Goal: Task Accomplishment & Management: Complete application form

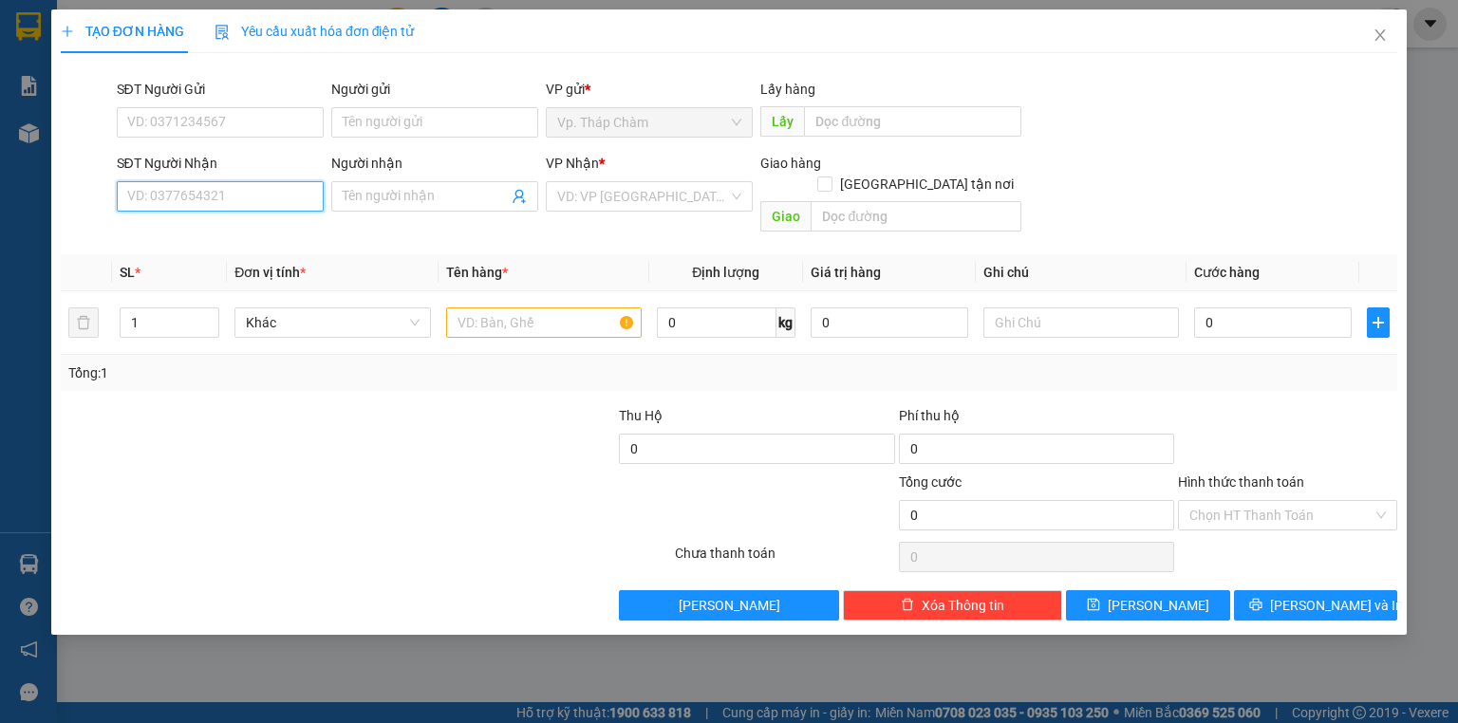
click at [221, 194] on input "SĐT Người Nhận" at bounding box center [220, 196] width 207 height 30
type input "098783"
click at [1393, 39] on span "Close" at bounding box center [1379, 35] width 53 height 53
click at [257, 213] on div "SĐT Người Nhận VD: 0377654321" at bounding box center [220, 186] width 207 height 66
click at [262, 201] on input "SĐT Người Nhận" at bounding box center [220, 196] width 207 height 30
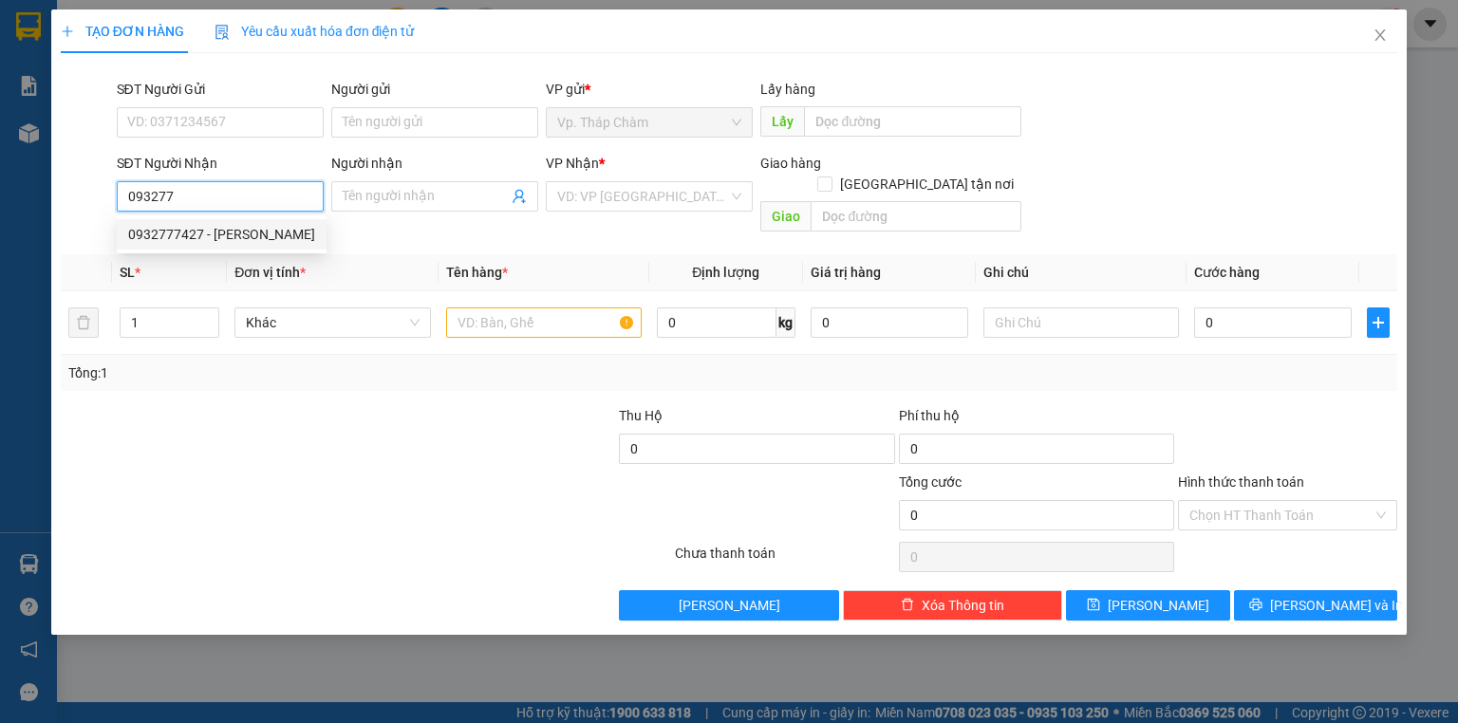
click at [173, 232] on div "0932777427 - [PERSON_NAME]" at bounding box center [221, 234] width 187 height 21
type input "0932777427"
type input "C Phượng"
type input "100.000"
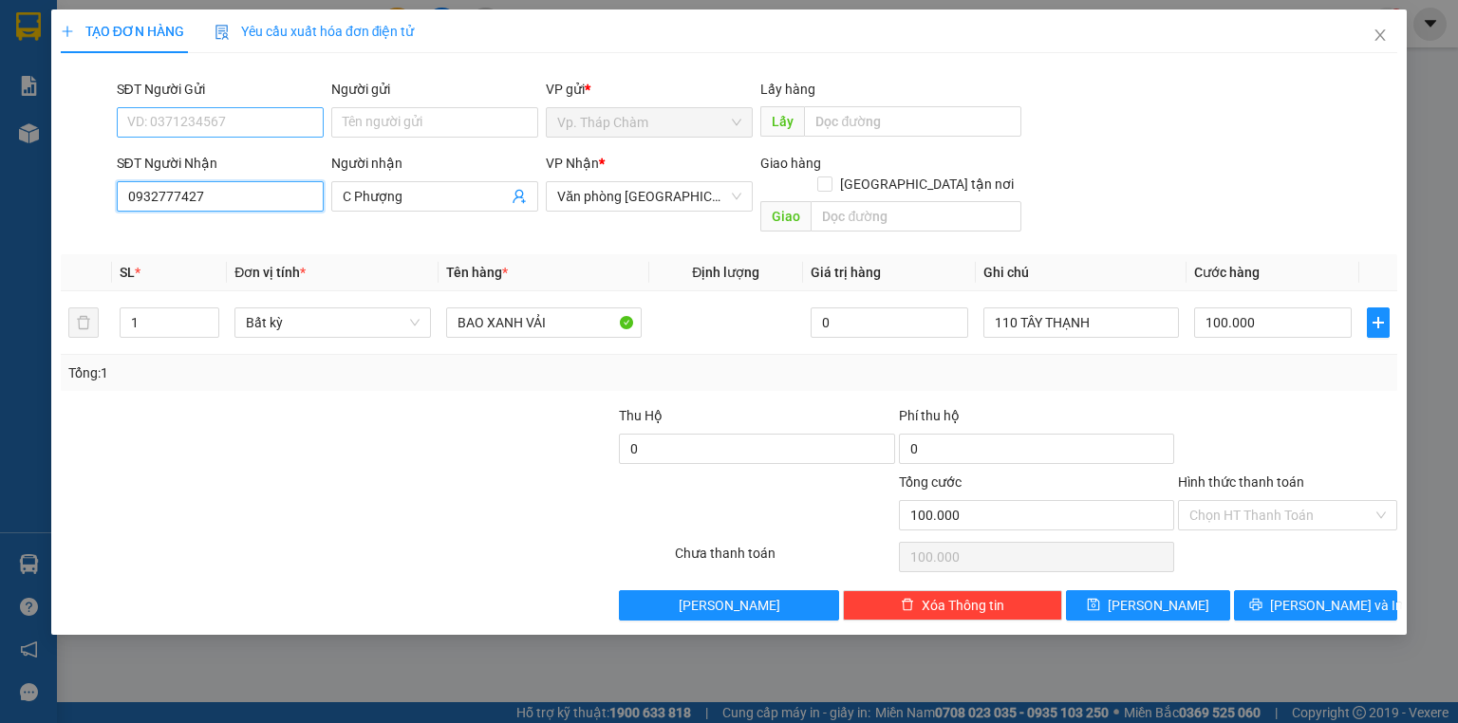
type input "0932777427"
click at [215, 129] on input "SĐT Người Gửi" at bounding box center [220, 122] width 207 height 30
click at [379, 192] on input "C Phượng" at bounding box center [425, 196] width 165 height 21
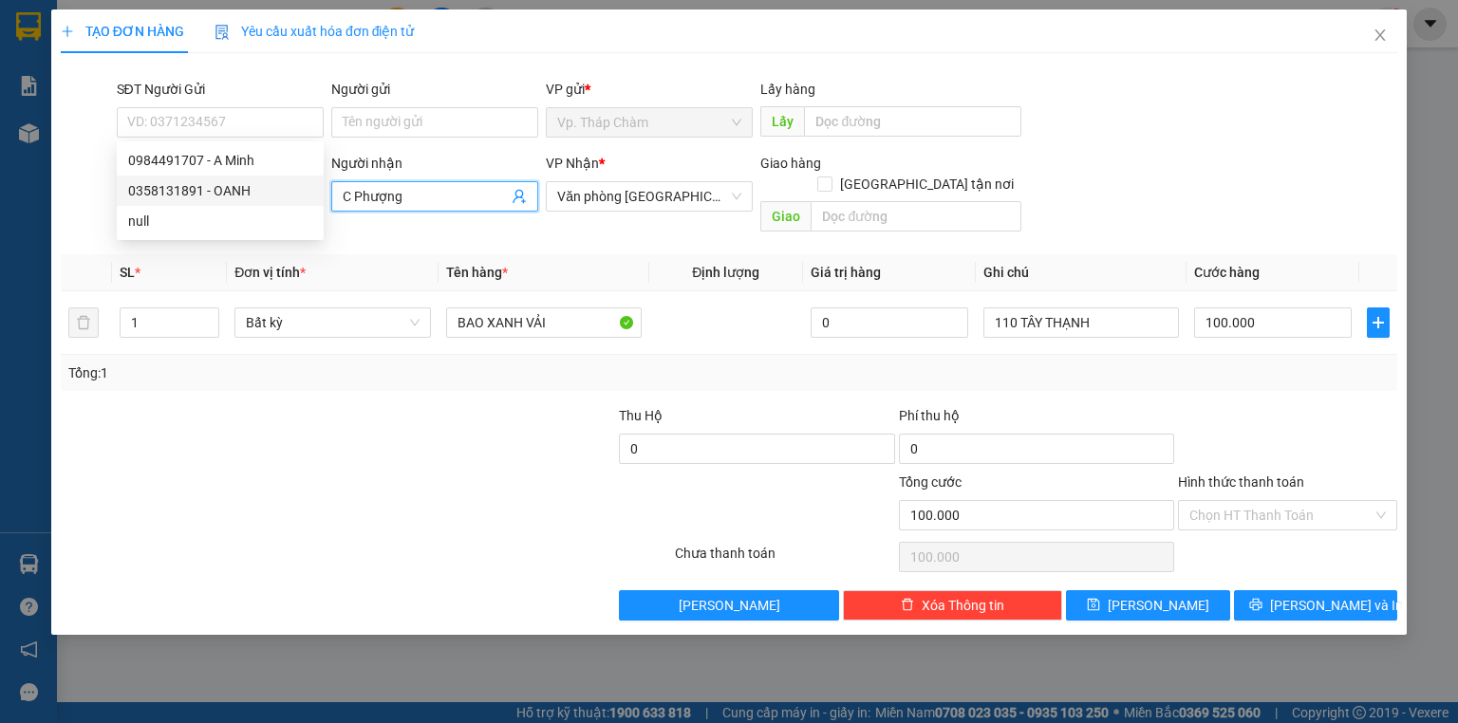
click at [379, 192] on input "C Phượng" at bounding box center [425, 196] width 165 height 21
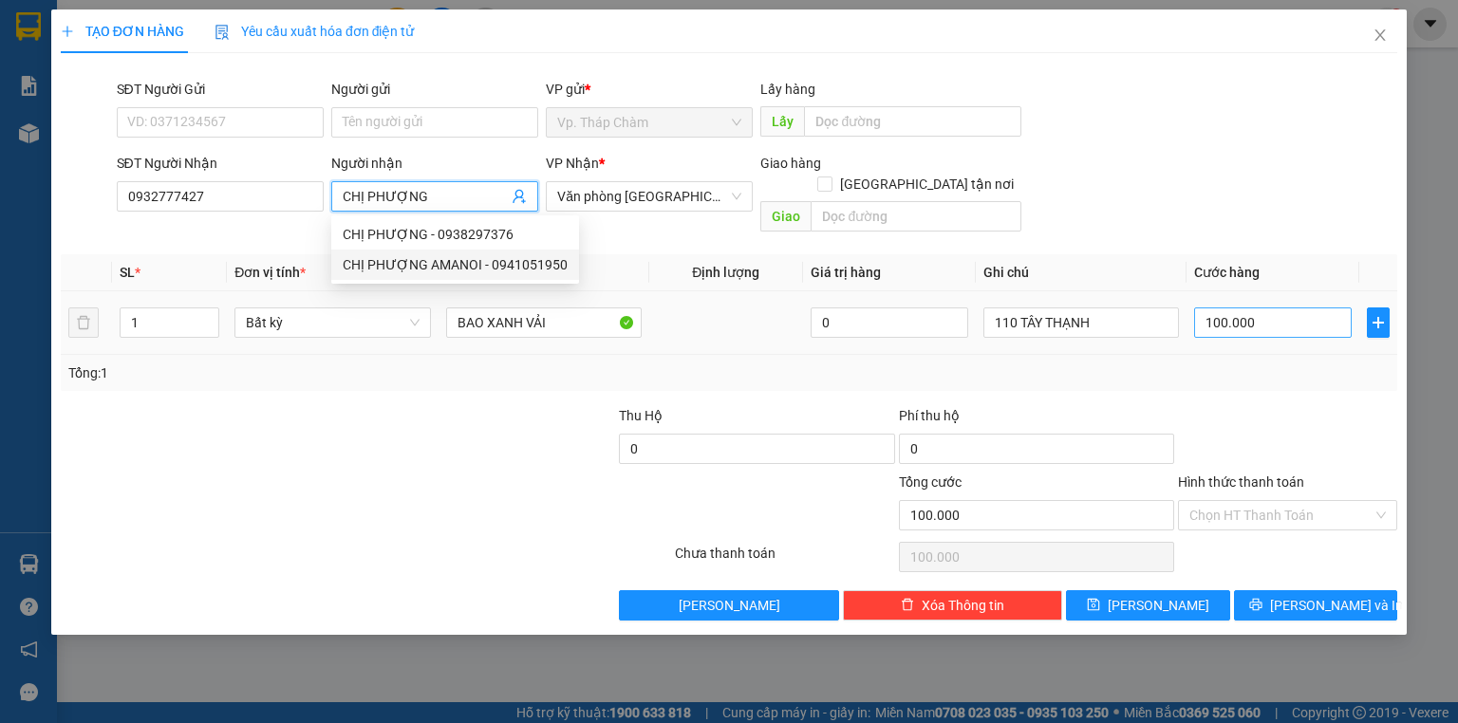
type input "CHỊ PHƯỢNG"
click at [1303, 308] on input "100.000" at bounding box center [1273, 323] width 158 height 30
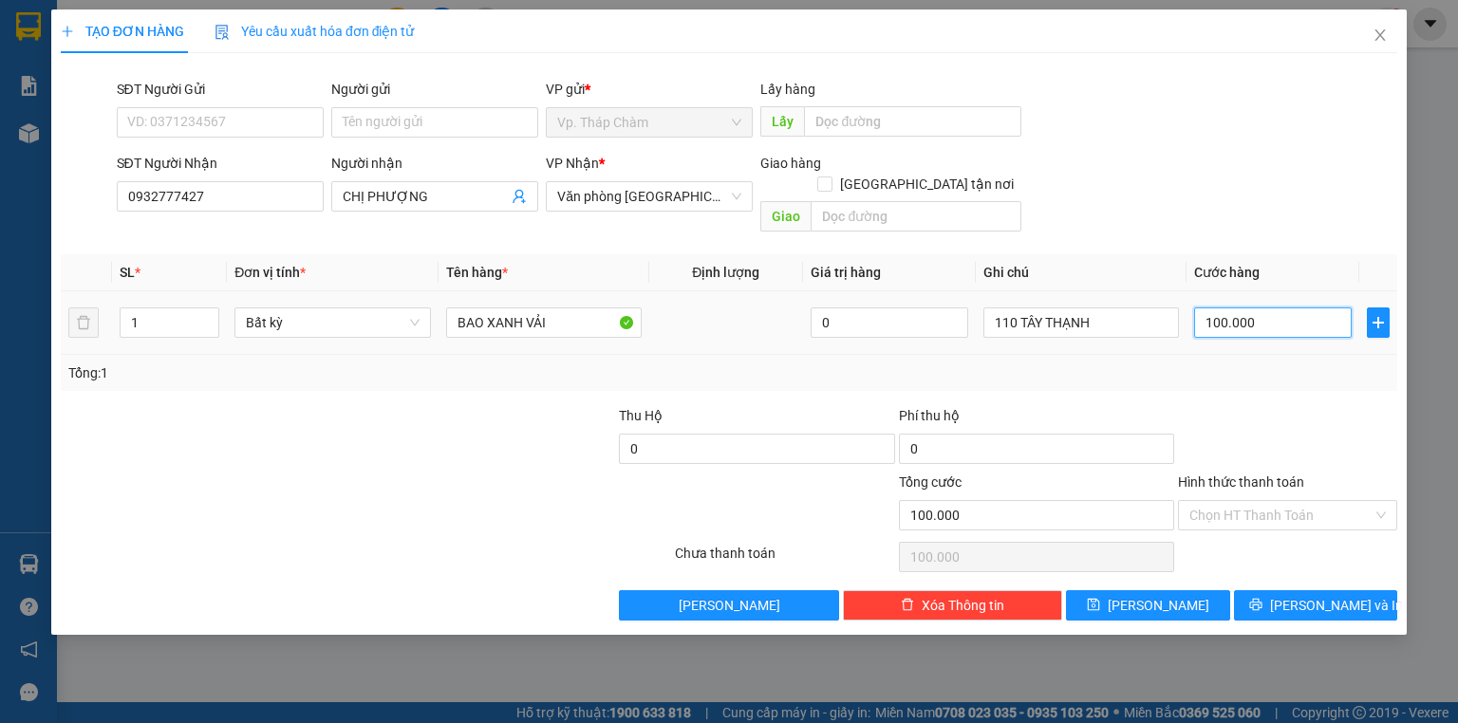
type input "0"
type input "1"
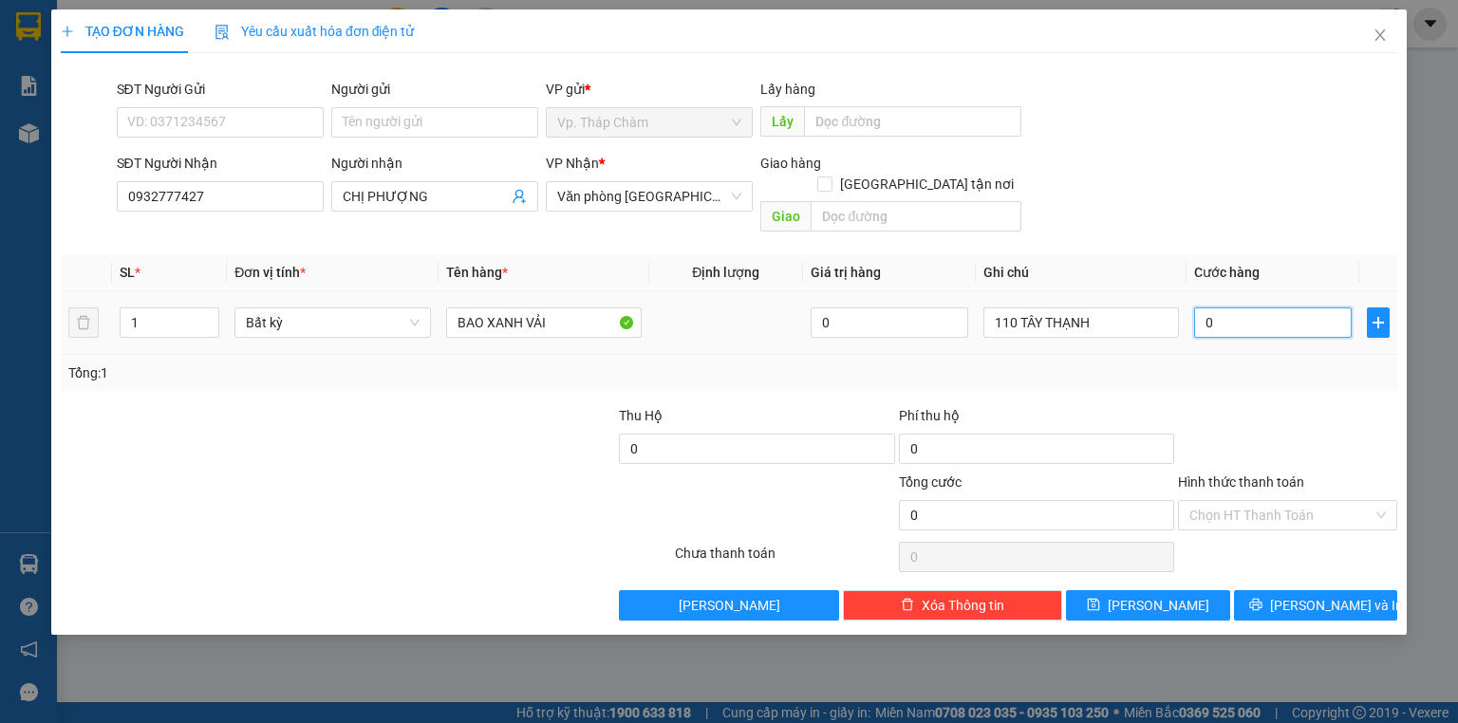
type input "01"
type input "17"
type input "017"
type input "1"
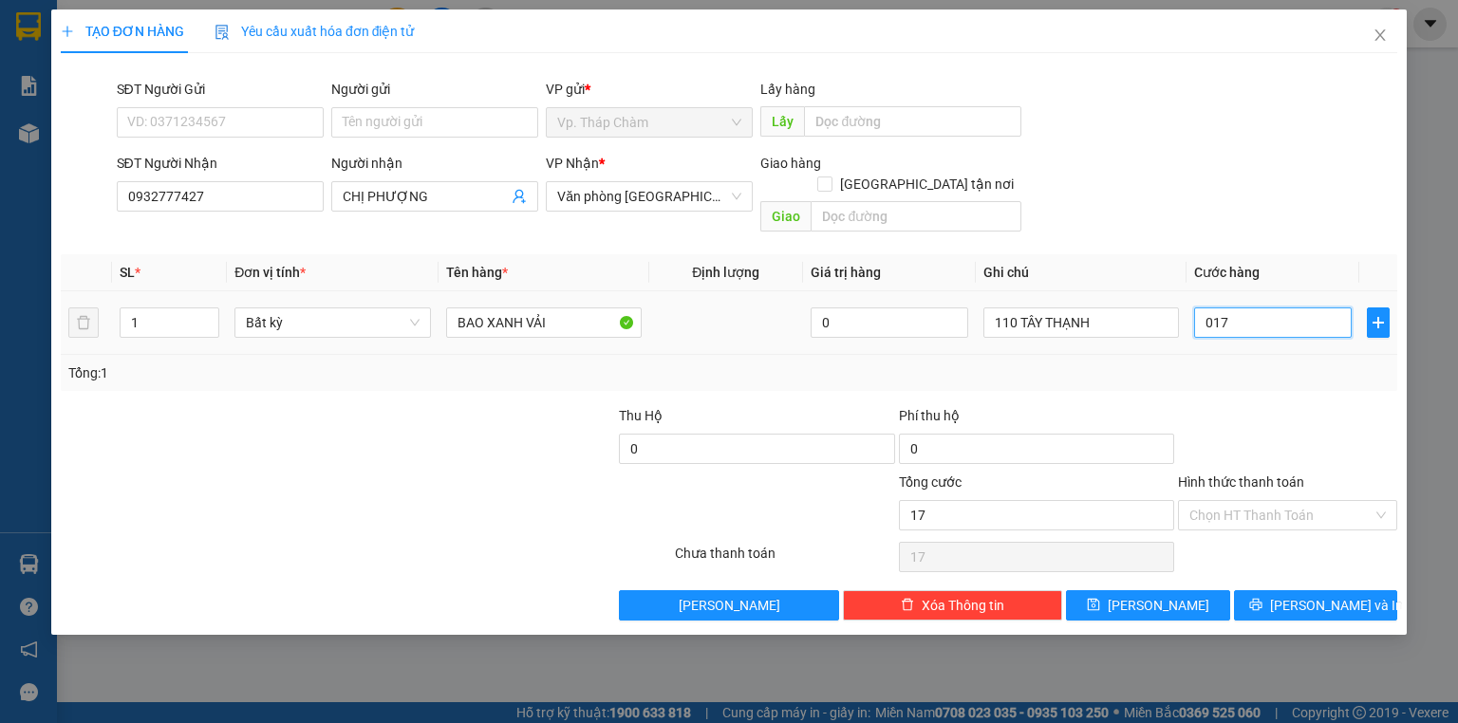
type input "1"
type input "01"
type input "18"
type input "018"
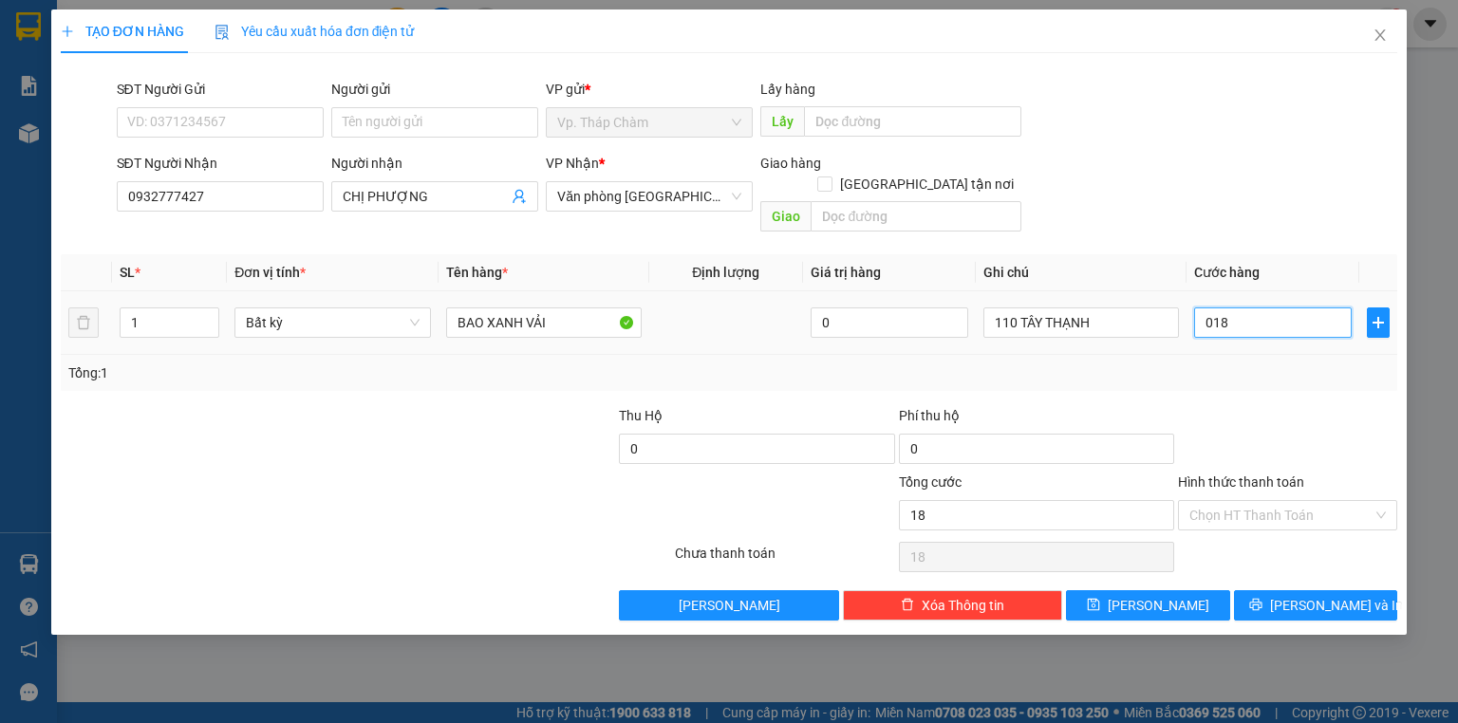
type input "180"
type input "0.180"
type input "180.000"
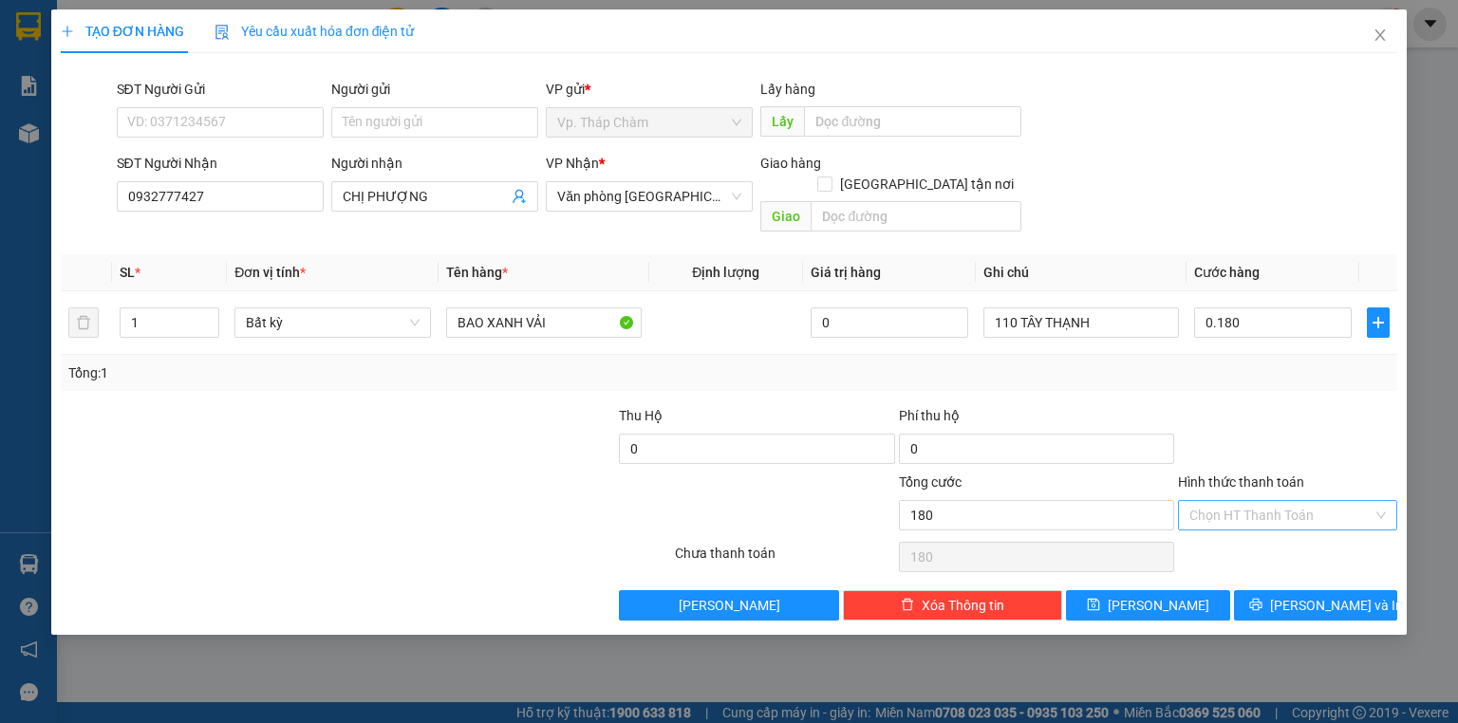
type input "180.000"
click at [1250, 501] on input "Hình thức thanh toán" at bounding box center [1280, 515] width 183 height 28
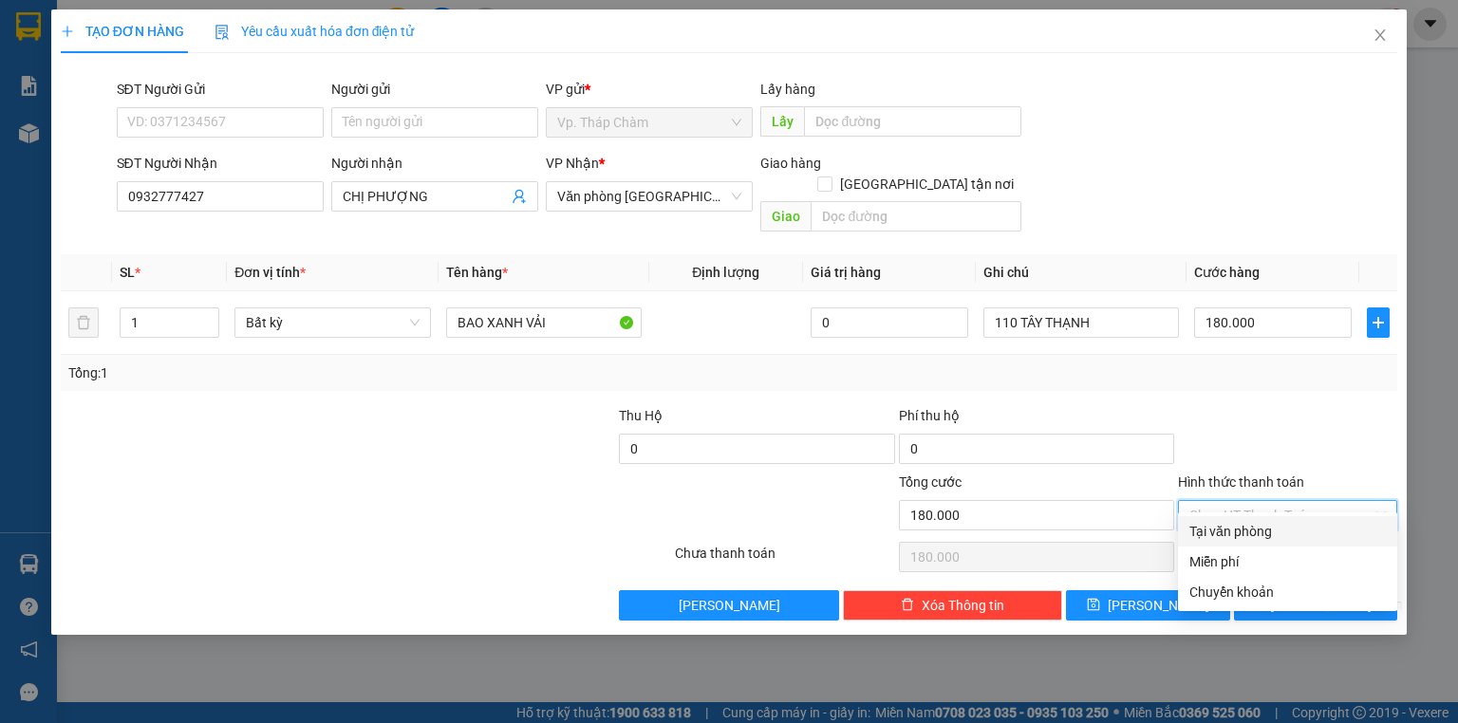
click at [1251, 535] on div "Tại văn phòng" at bounding box center [1287, 531] width 196 height 21
type input "0"
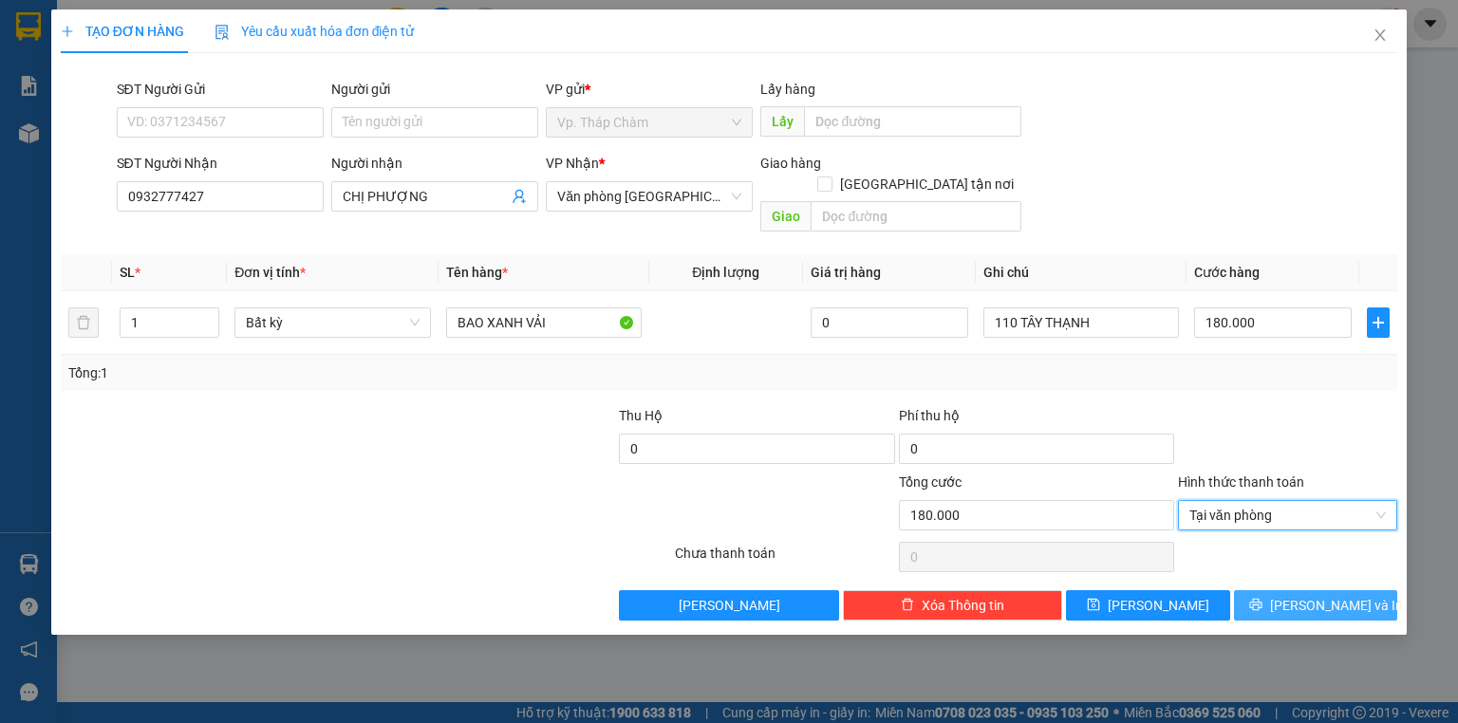
click at [1311, 595] on span "[PERSON_NAME] và In" at bounding box center [1336, 605] width 133 height 21
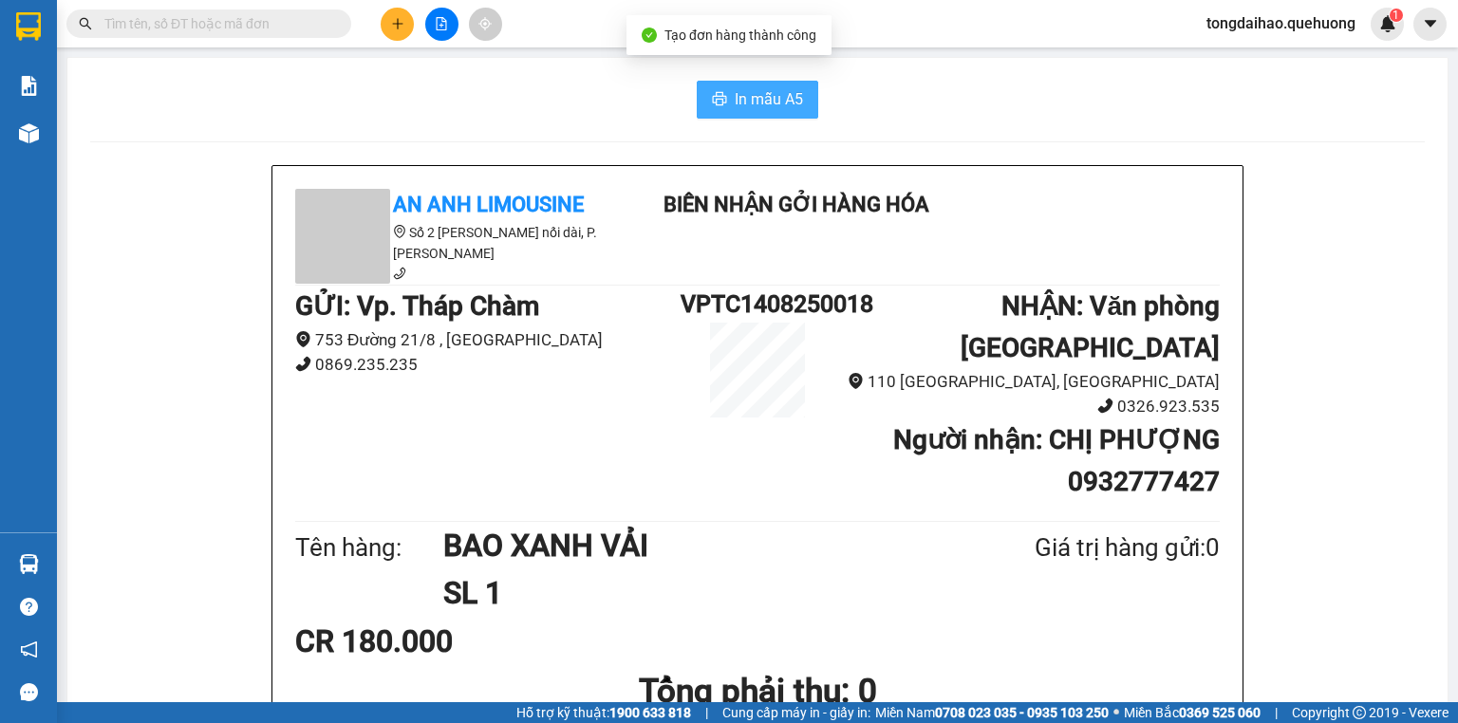
click at [735, 102] on span "In mẫu A5" at bounding box center [769, 99] width 68 height 24
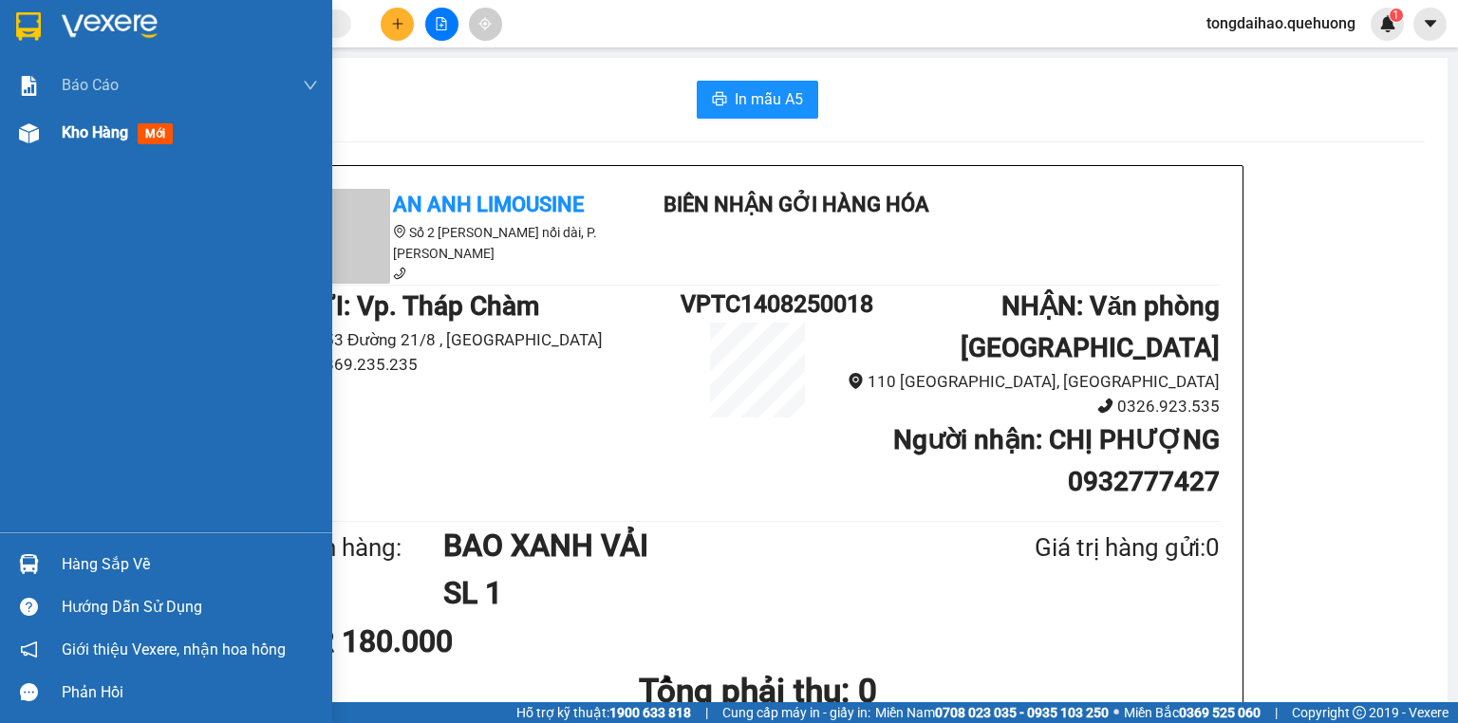
click at [81, 117] on div "Kho hàng mới" at bounding box center [190, 132] width 256 height 47
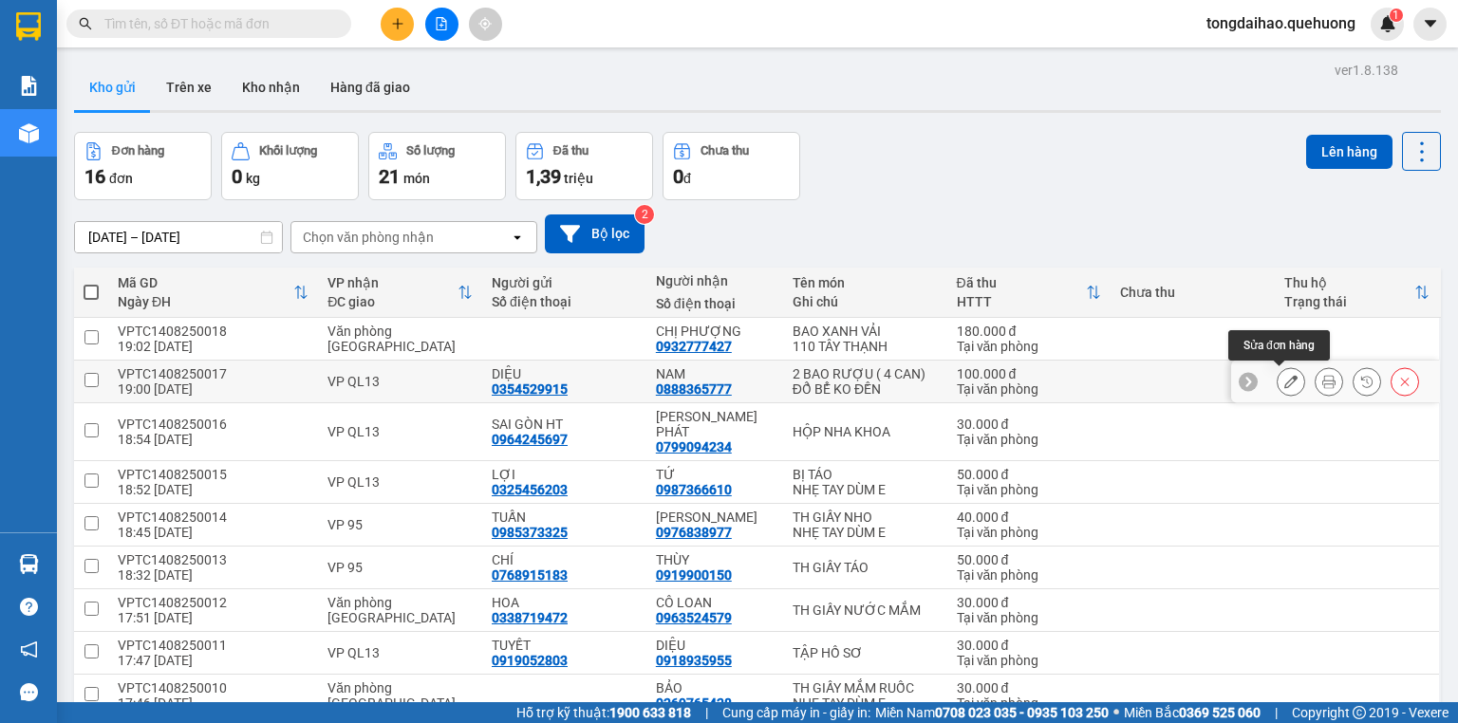
click at [1284, 380] on icon at bounding box center [1290, 381] width 13 height 13
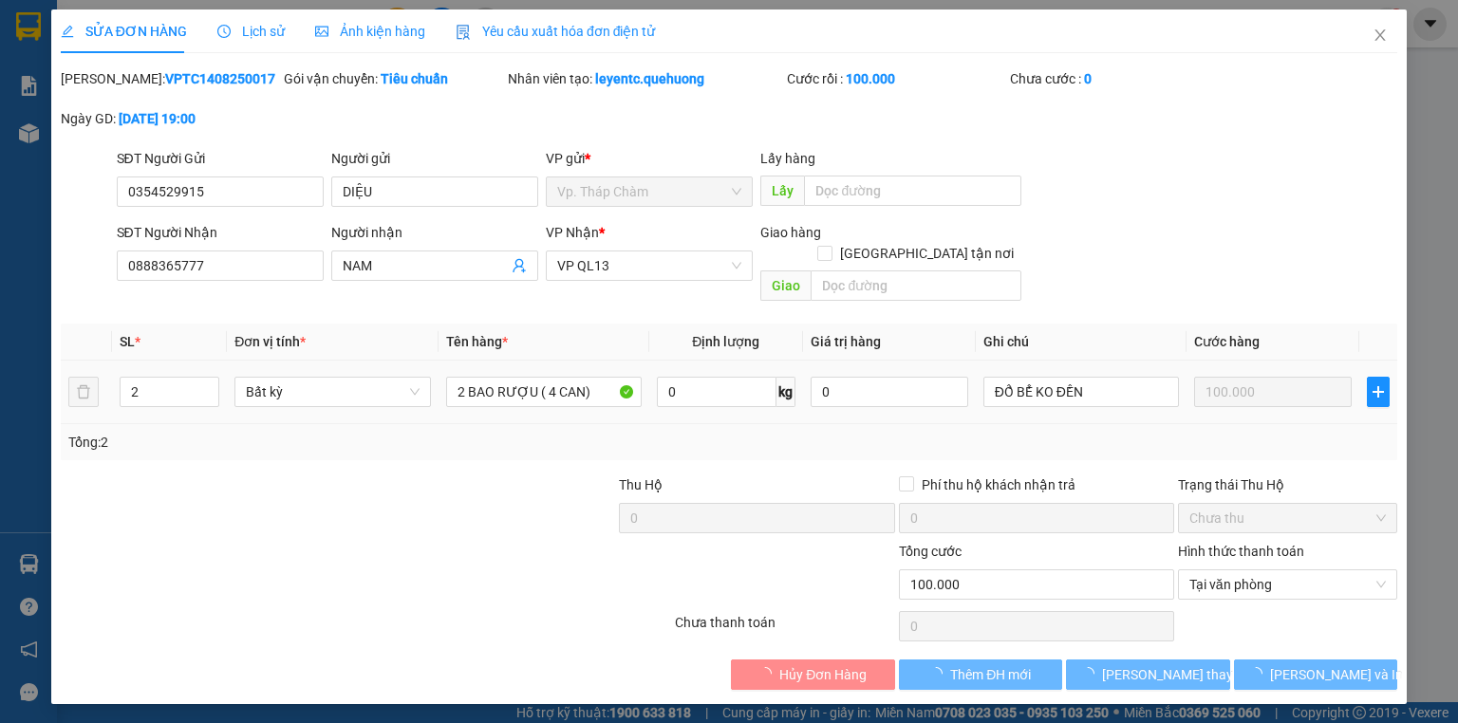
type input "0354529915"
type input "0888365777"
type input "100.000"
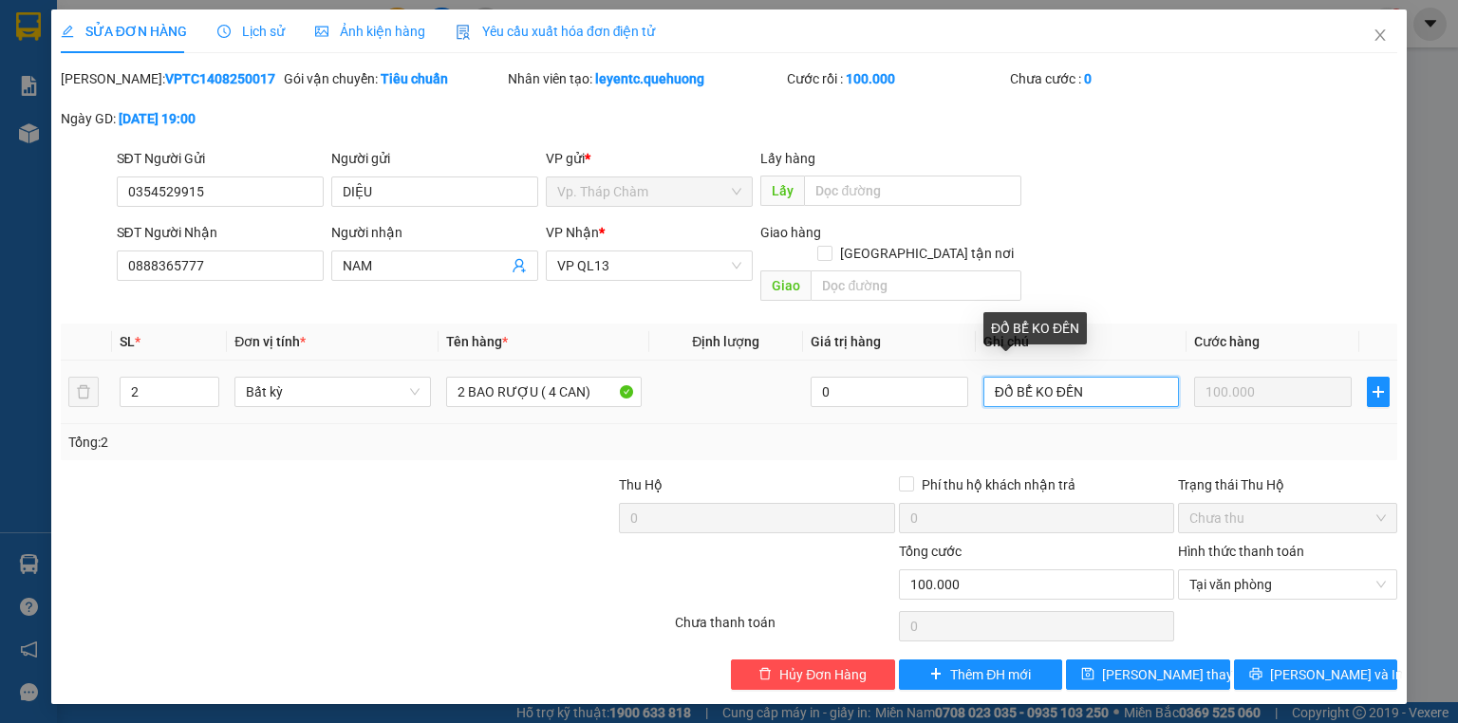
click at [1105, 377] on input "ĐỔ BỂ KO ĐỀN" at bounding box center [1081, 392] width 196 height 30
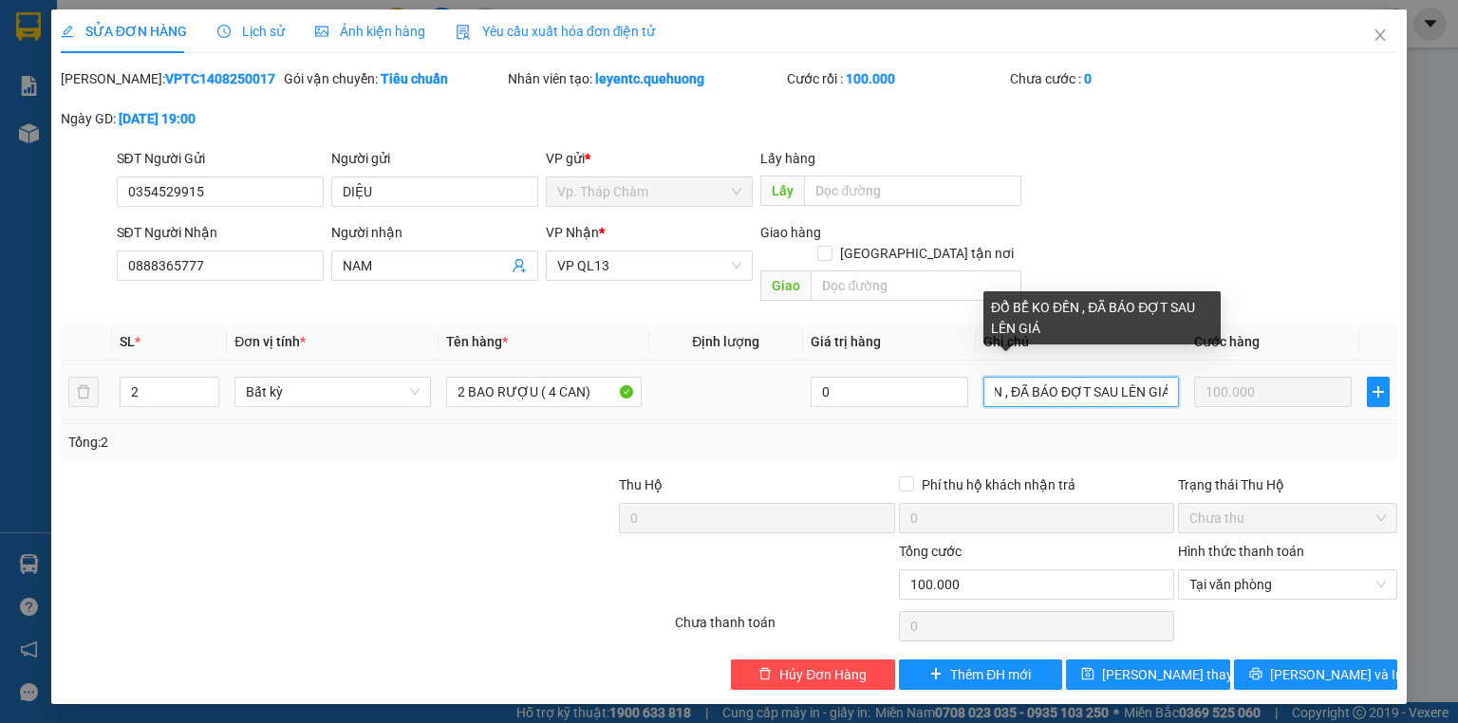
scroll to position [0, 84]
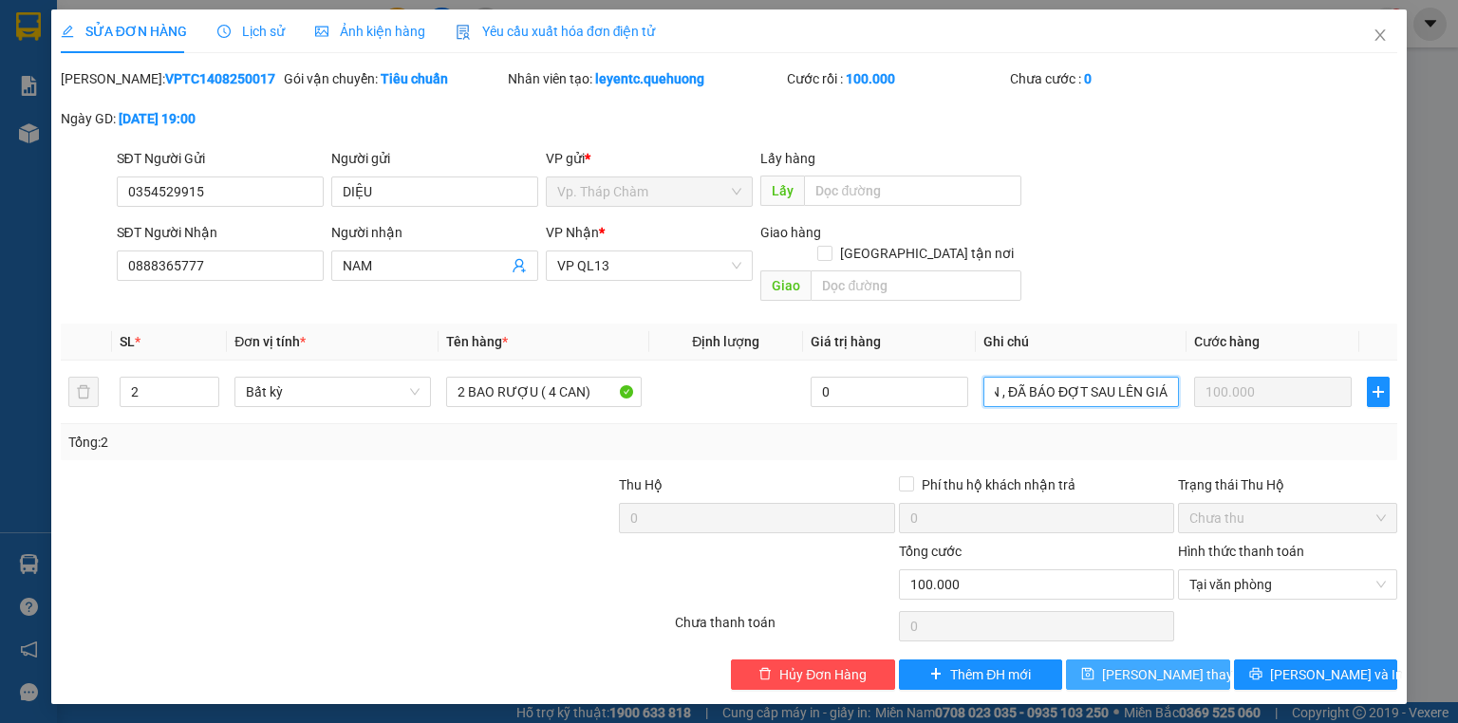
type input "ĐỔ BỂ KO ĐỀN , ĐÃ BÁO ĐỢT SAU LÊN GIÁ"
click at [1120, 660] on button "Lưu thay đổi" at bounding box center [1148, 675] width 164 height 30
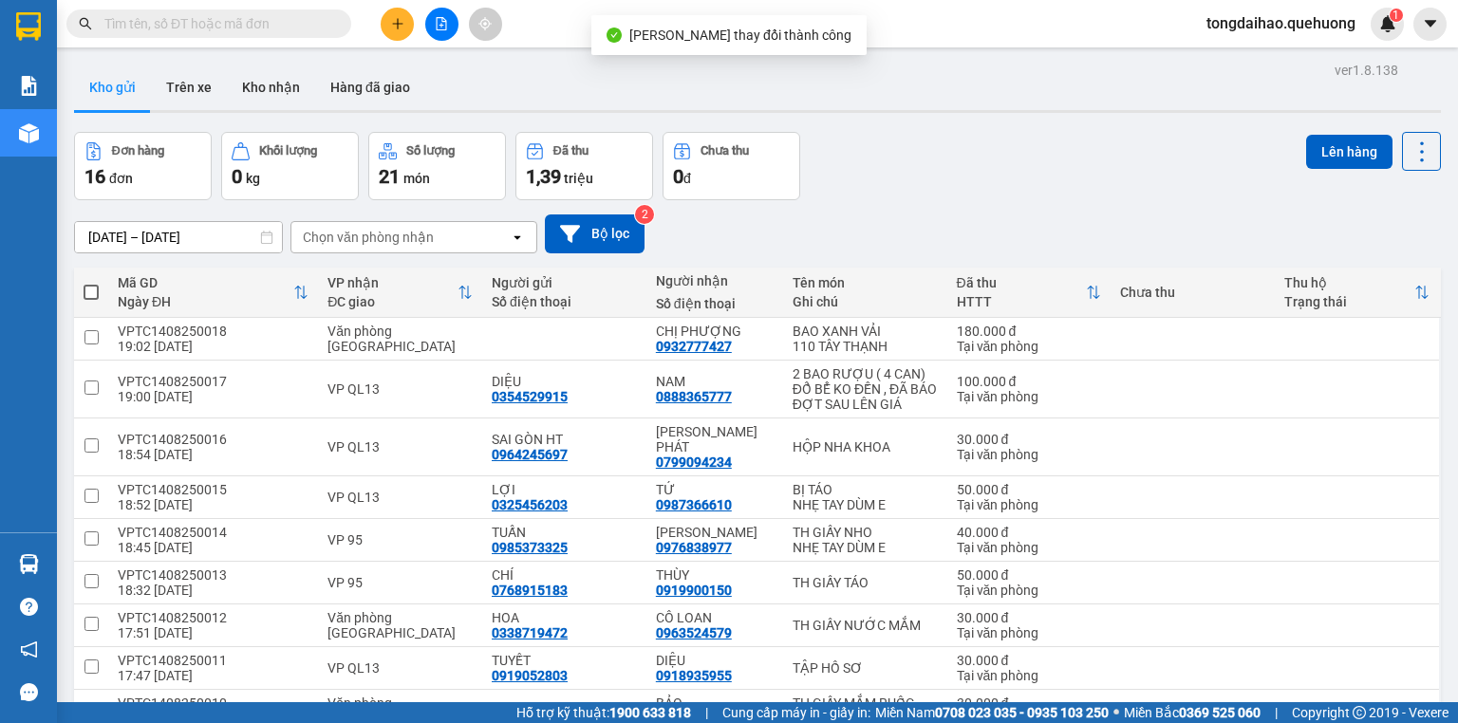
click at [1120, 190] on div "Đơn hàng 16 đơn Khối lượng 0 kg Số lượng 21 món Đã thu 1,39 triệu Chưa thu 0 đ …" at bounding box center [757, 166] width 1367 height 68
click at [922, 164] on div "Đơn hàng 16 đơn Khối lượng 0 kg Số lượng 21 món Đã thu 1,39 triệu Chưa thu 0 đ …" at bounding box center [757, 166] width 1367 height 68
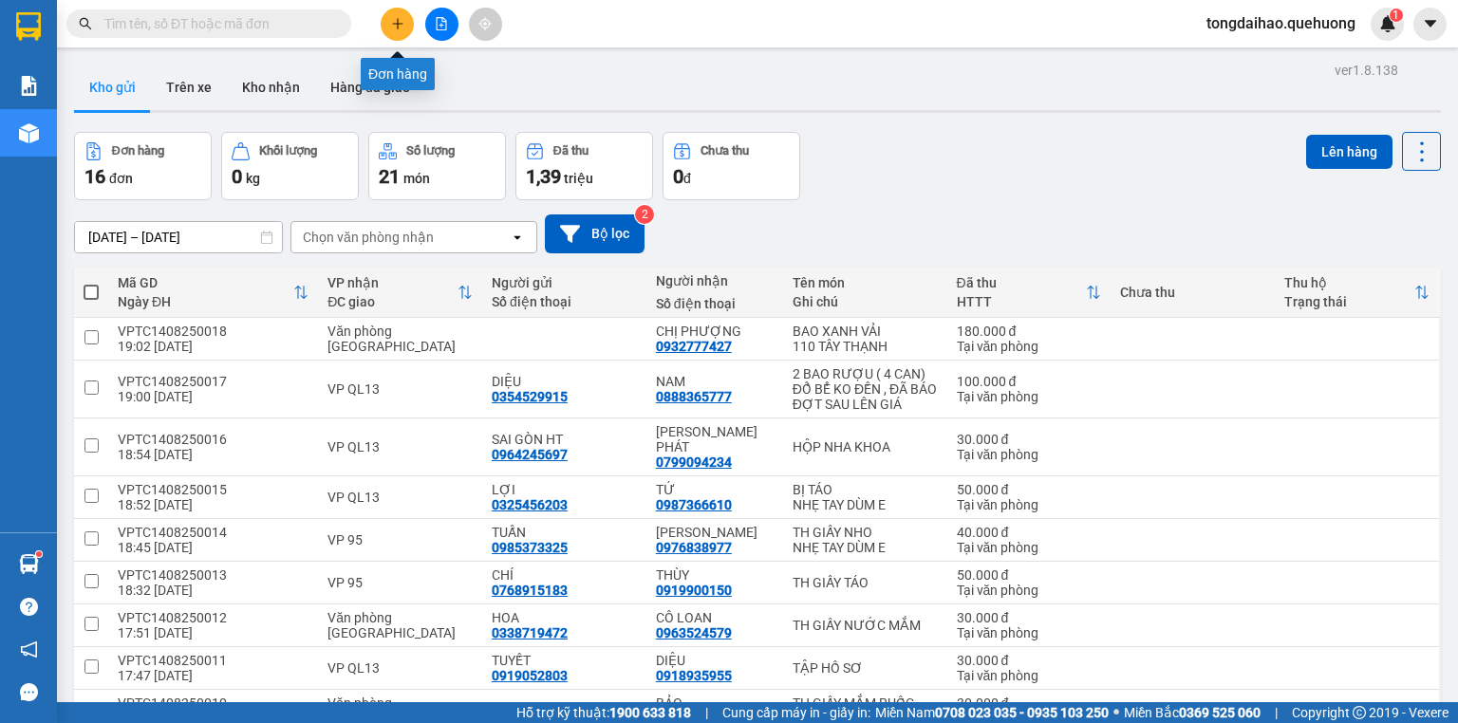
click at [393, 34] on button at bounding box center [397, 24] width 33 height 33
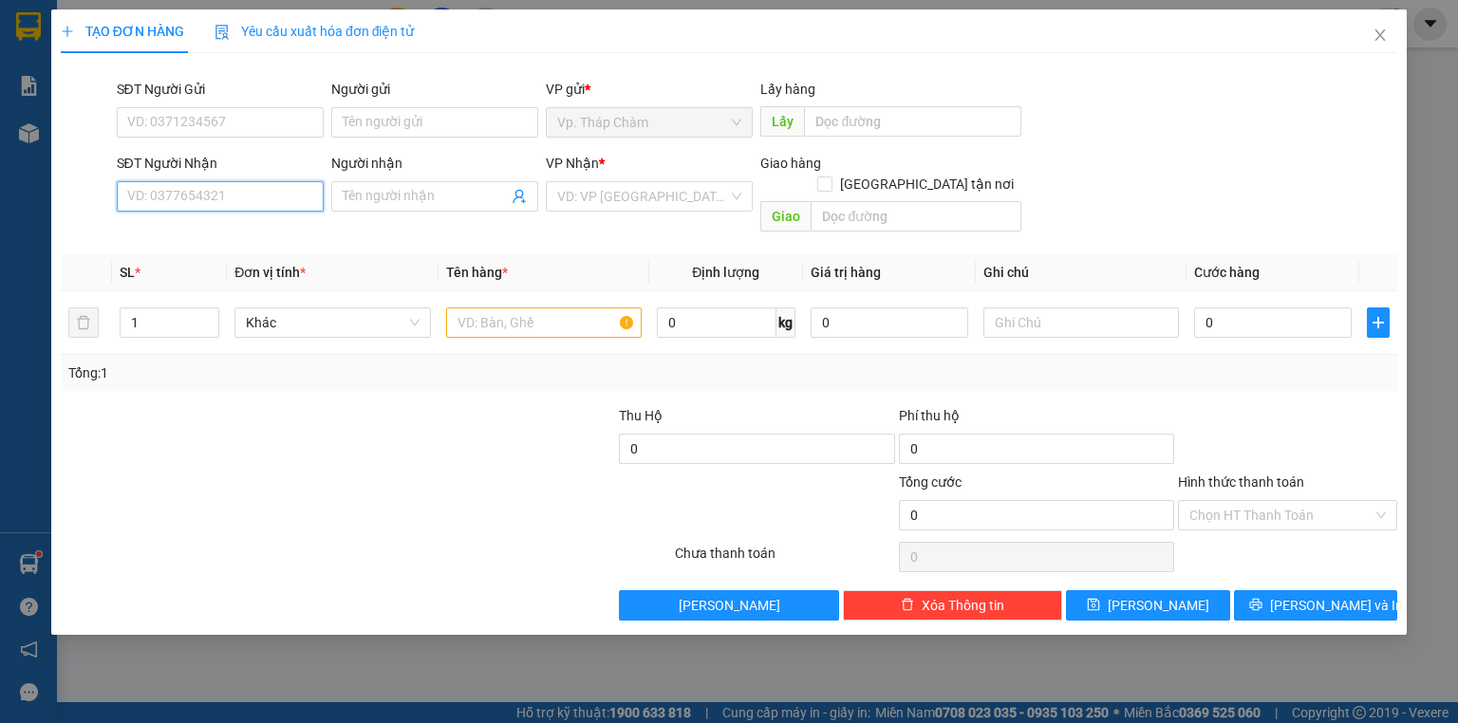
click at [300, 203] on input "SĐT Người Nhận" at bounding box center [220, 196] width 207 height 30
click at [221, 236] on div "0792501464 - CHÚ VIỆT" at bounding box center [220, 234] width 184 height 21
type input "0792501464"
type input "CHÚ VIỆT"
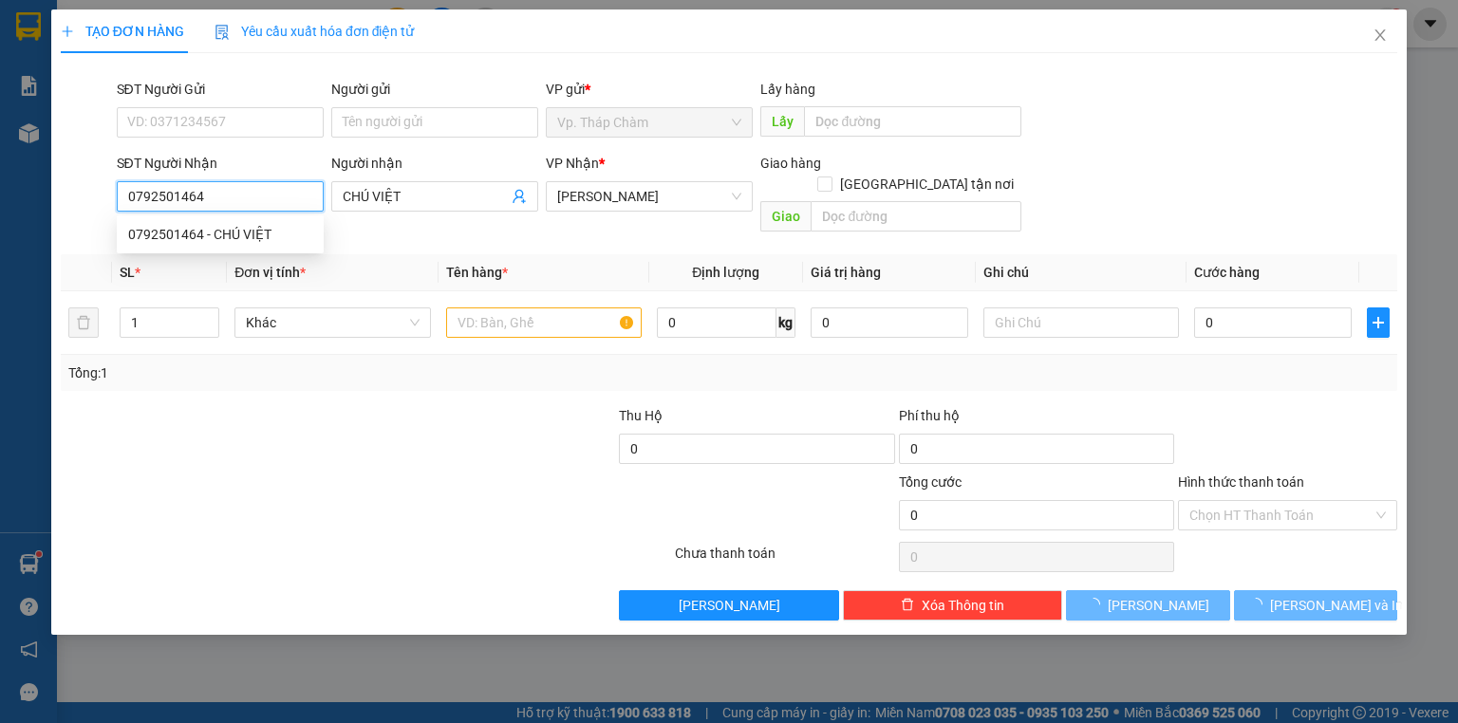
type input "30.000"
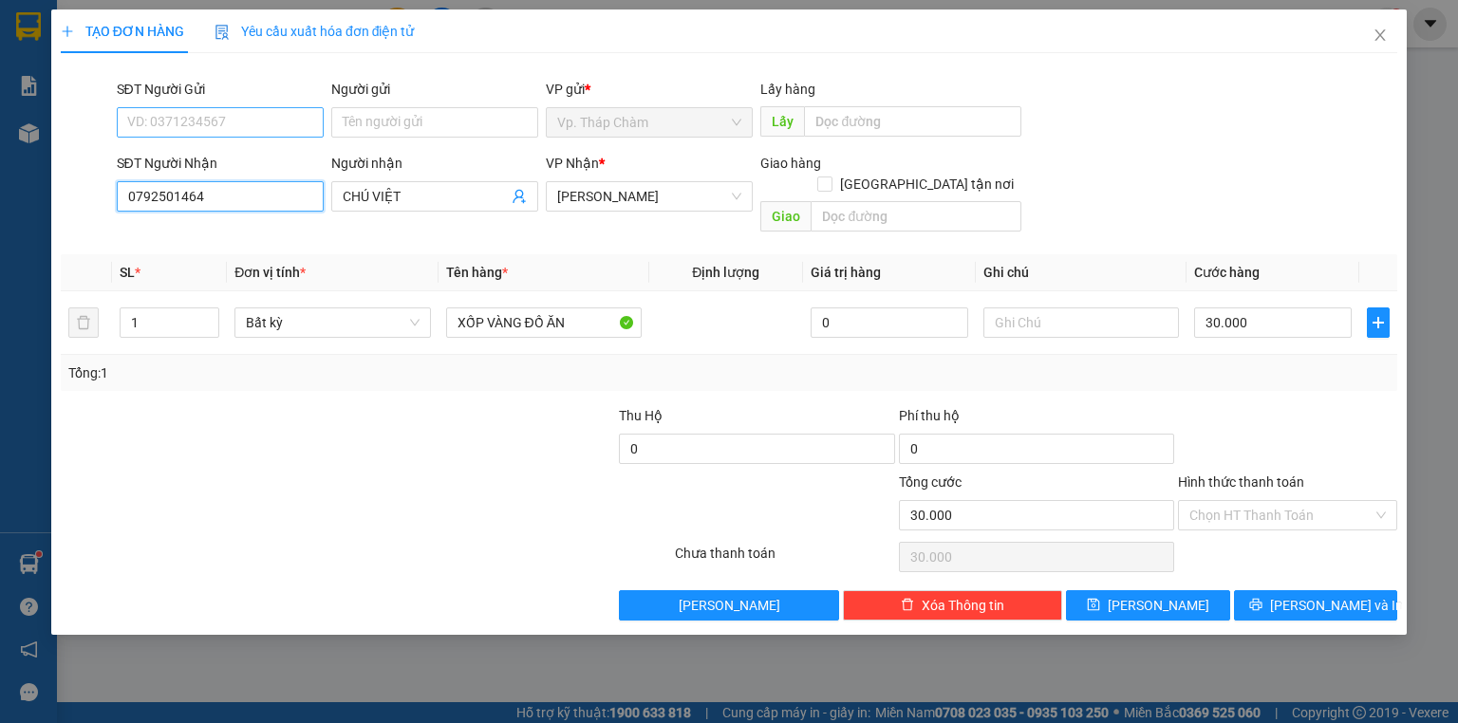
type input "0792501464"
click at [220, 126] on input "SĐT Người Gửi" at bounding box center [220, 122] width 207 height 30
type input "0944298529"
click at [374, 116] on input "Người gửi" at bounding box center [434, 122] width 207 height 30
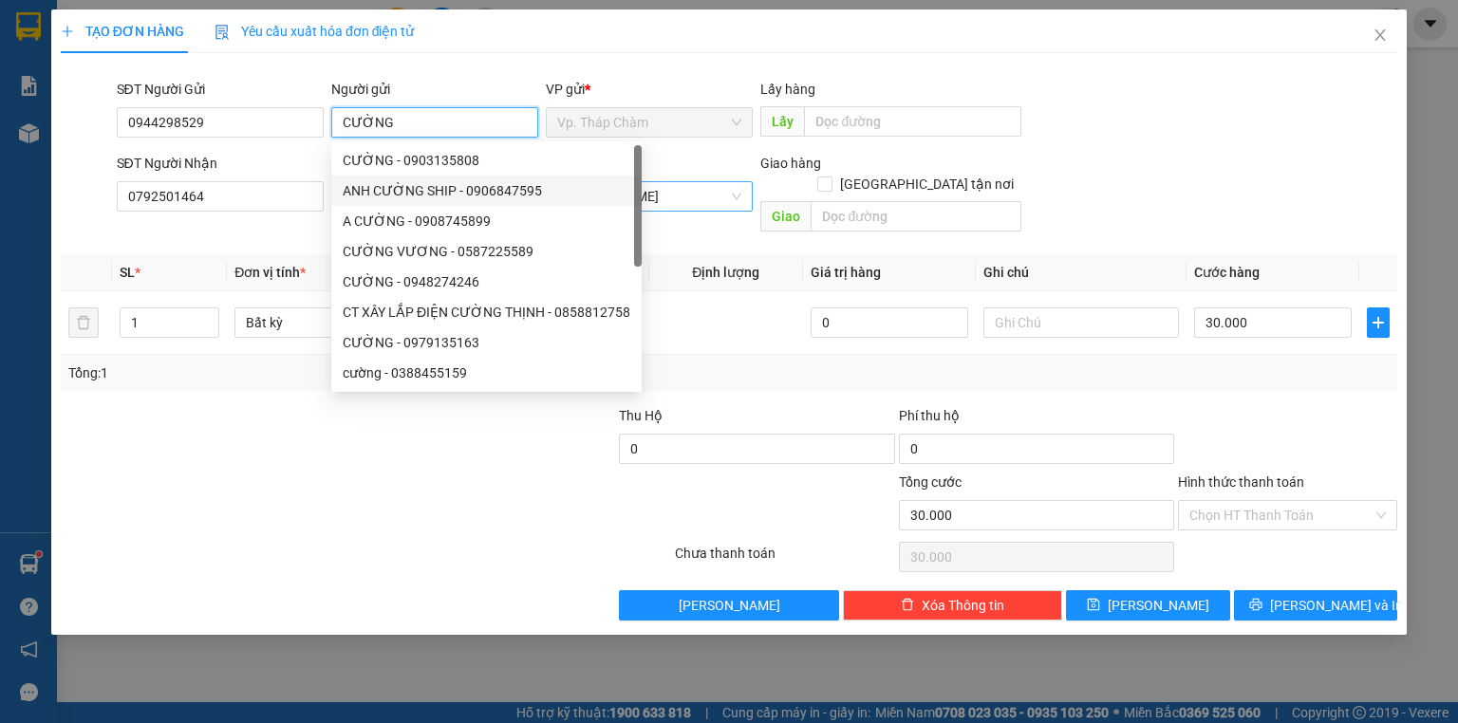
click at [688, 197] on span "An Dương Vương" at bounding box center [649, 196] width 184 height 28
type input "CƯỜNG"
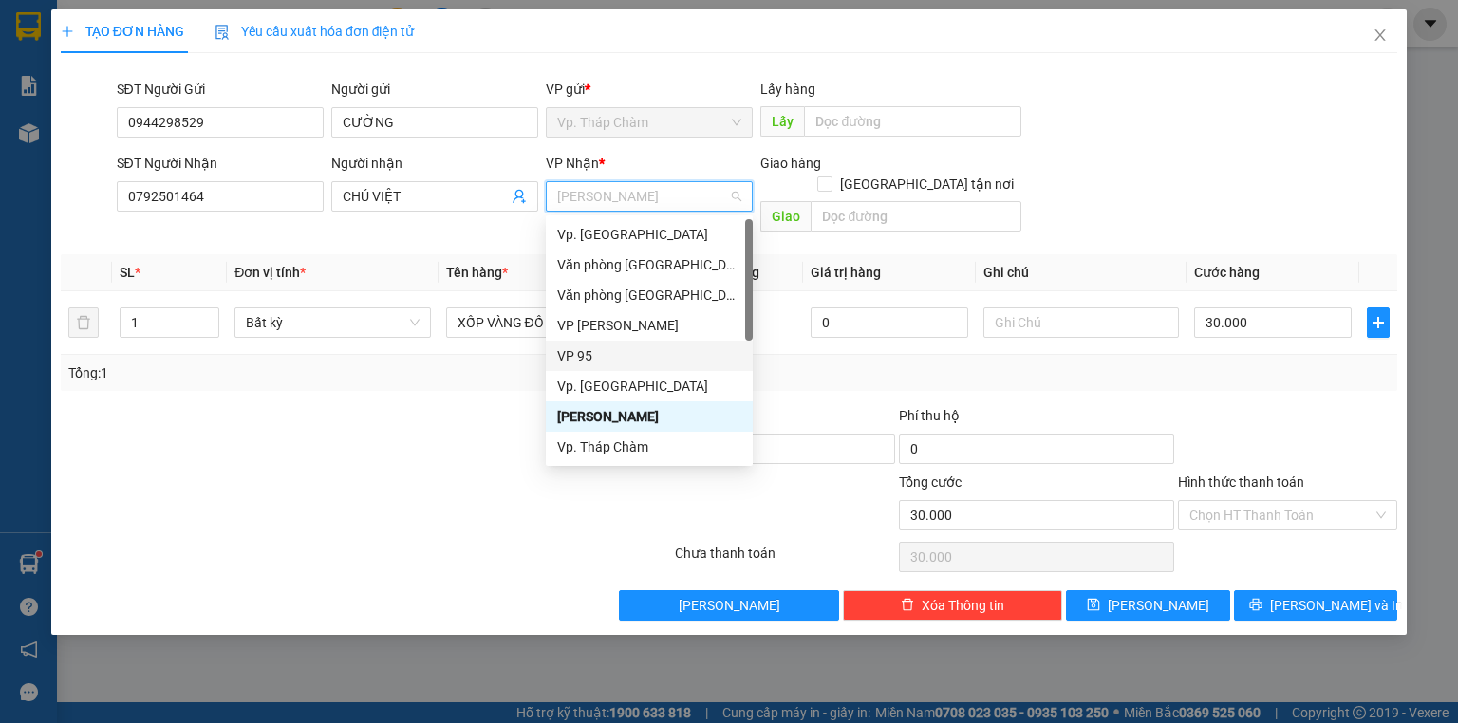
click at [596, 353] on div "VP 95" at bounding box center [649, 355] width 184 height 21
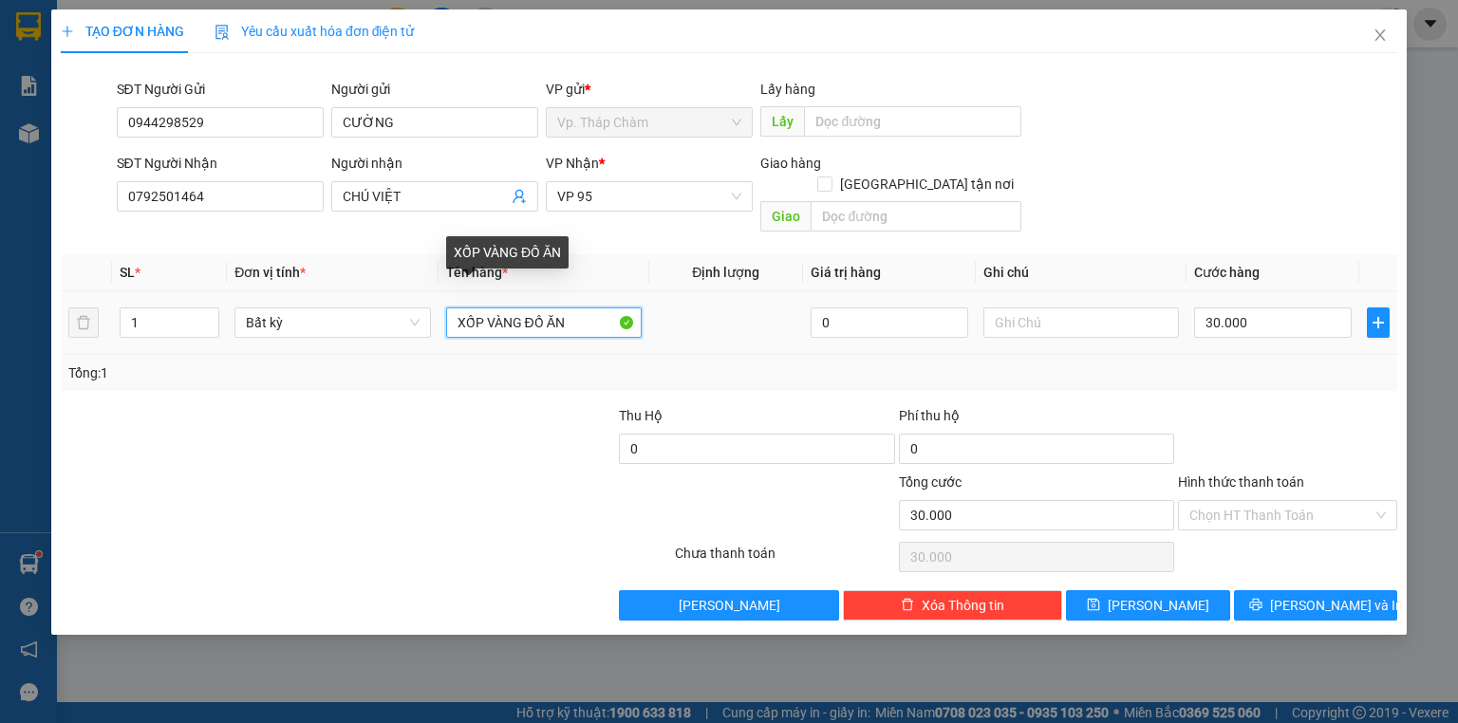
drag, startPoint x: 520, startPoint y: 306, endPoint x: 532, endPoint y: 323, distance: 21.1
click at [456, 308] on input "XỐP VÀNG ĐỒ ĂN" at bounding box center [544, 323] width 196 height 30
drag, startPoint x: 609, startPoint y: 303, endPoint x: 655, endPoint y: 304, distance: 45.6
click at [662, 308] on tr "1 Bất kỳ TH GIẤY NHỎ NỨC MẮM ĐỒ ĂN 0 30.000" at bounding box center [729, 323] width 1336 height 64
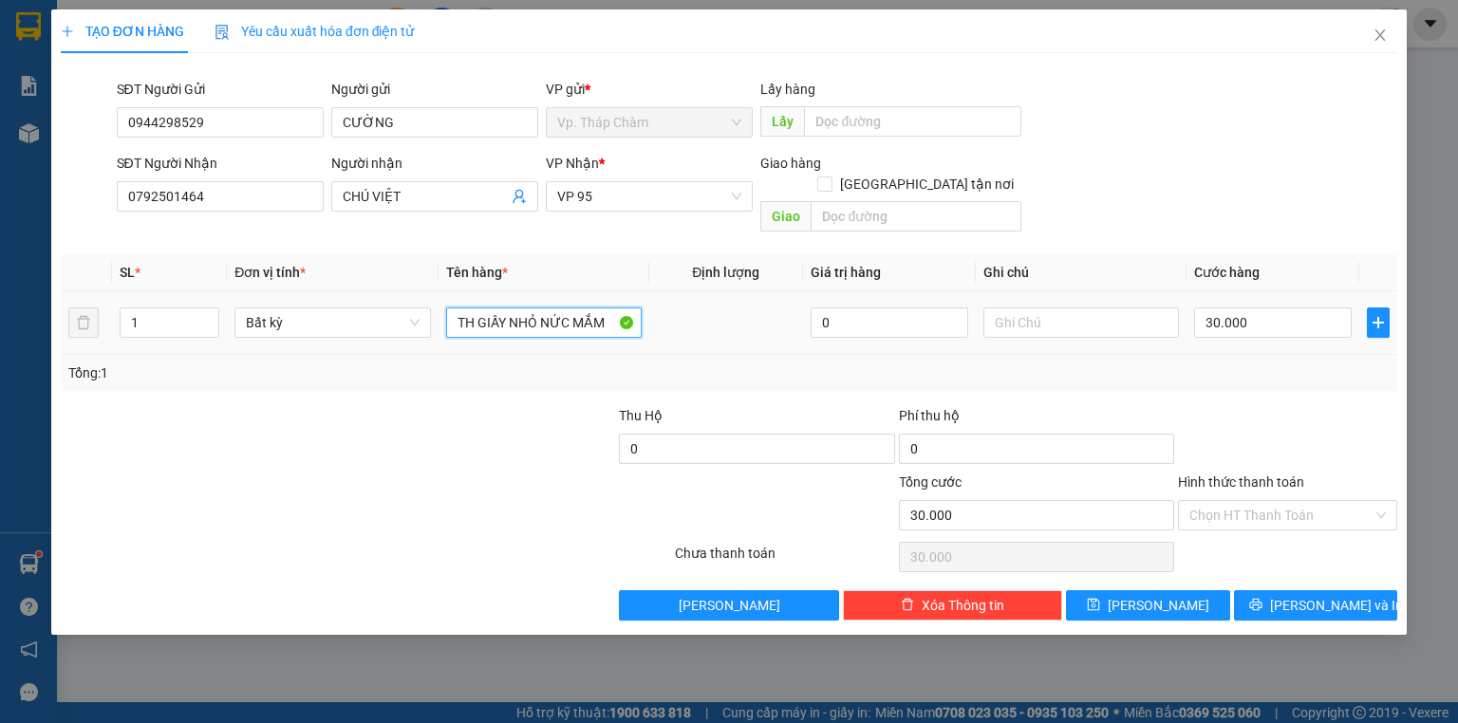
scroll to position [0, 0]
click at [562, 308] on input "TH GIẤY NHỎ NỨC MẮM" at bounding box center [544, 323] width 196 height 30
click at [564, 311] on input "TH GIẤY NHỎ NỨỚC MẮM" at bounding box center [544, 323] width 196 height 30
type input "TH GIẤY NHỎ NƯỚC MẮM"
click at [1249, 504] on input "Hình thức thanh toán" at bounding box center [1280, 515] width 183 height 28
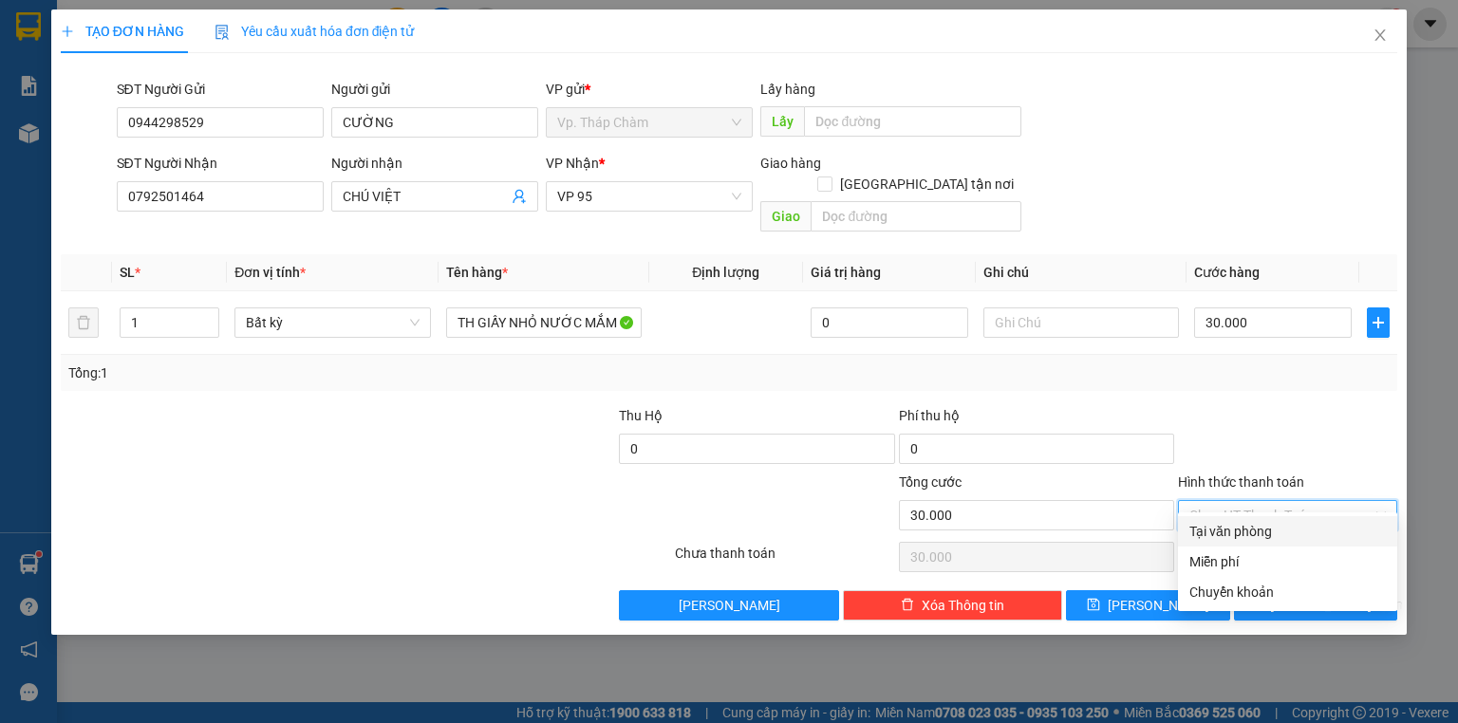
drag, startPoint x: 1259, startPoint y: 527, endPoint x: 1310, endPoint y: 569, distance: 66.0
click at [1260, 531] on div "Tại văn phòng" at bounding box center [1287, 531] width 196 height 21
type input "0"
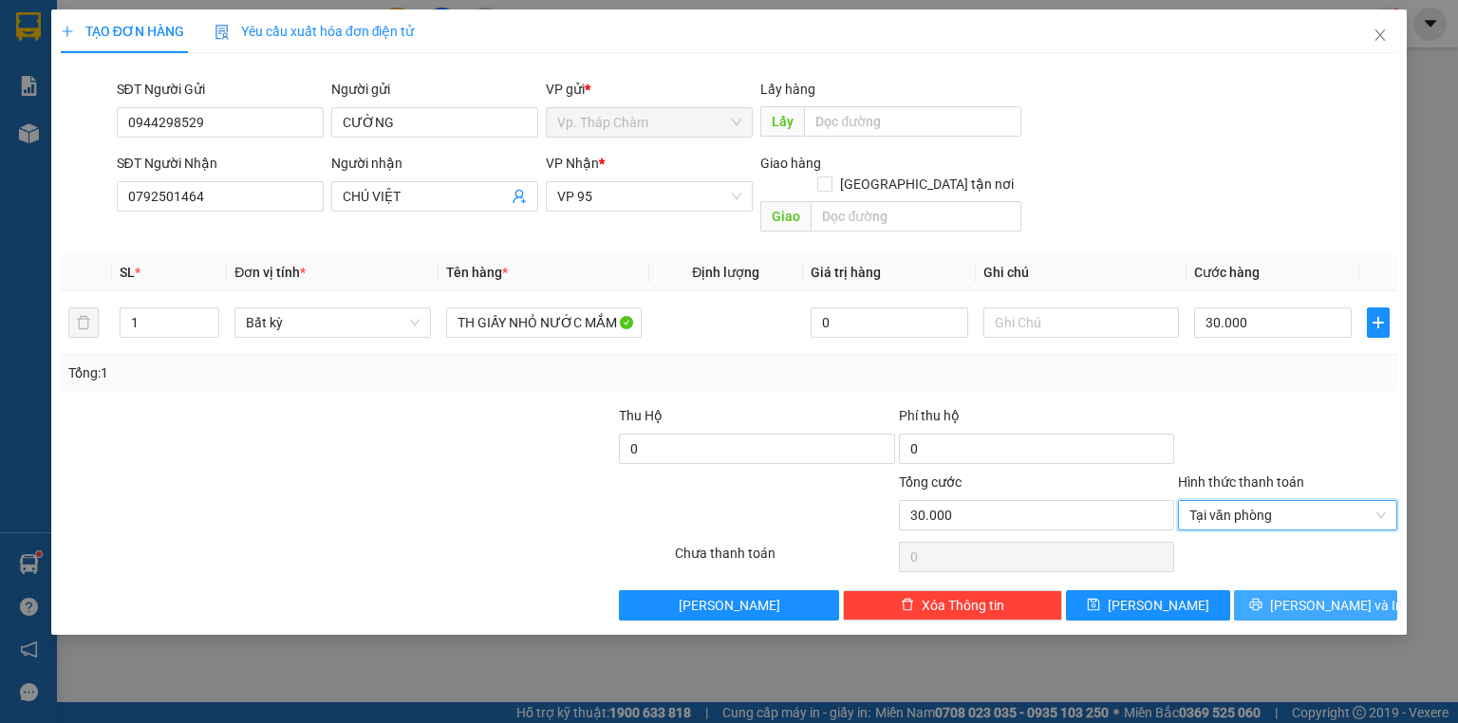
click at [1322, 595] on span "[PERSON_NAME] và In" at bounding box center [1336, 605] width 133 height 21
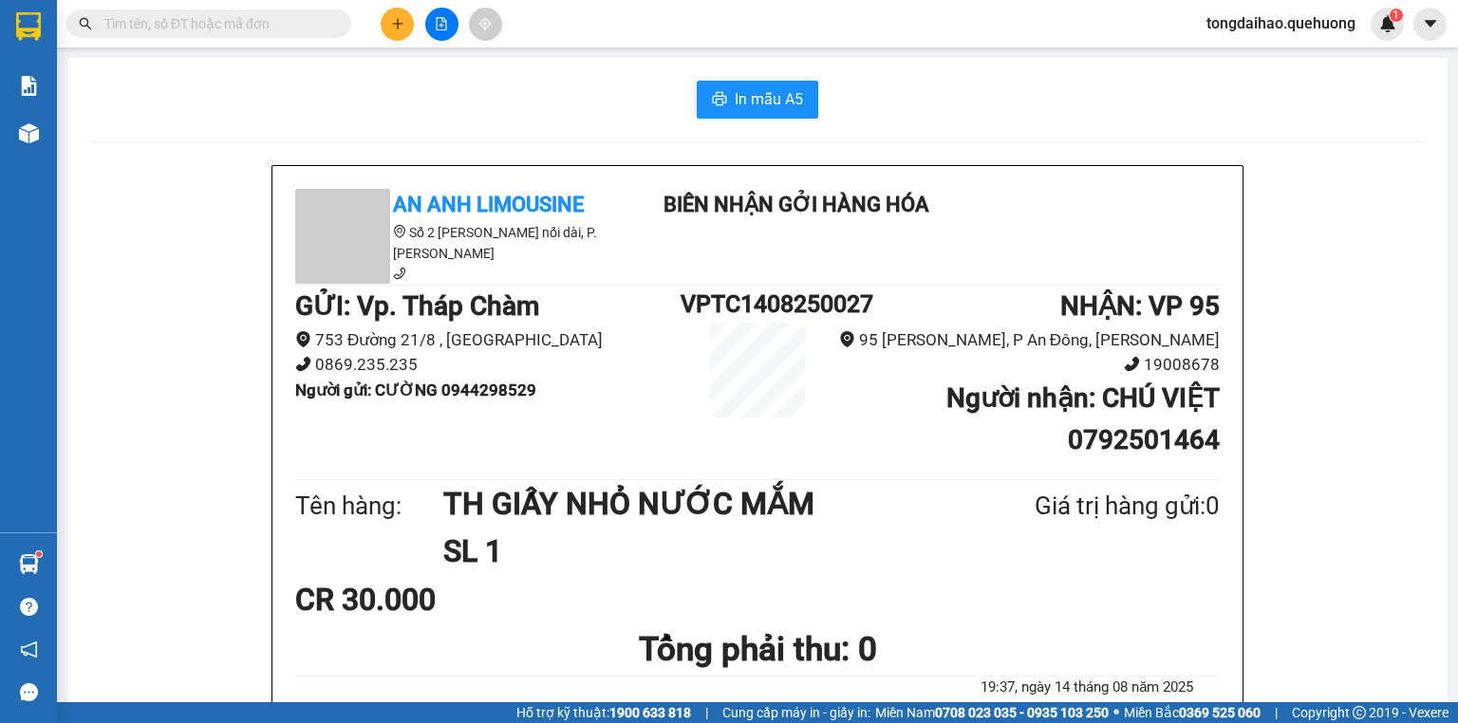
click at [397, 35] on button at bounding box center [397, 24] width 33 height 33
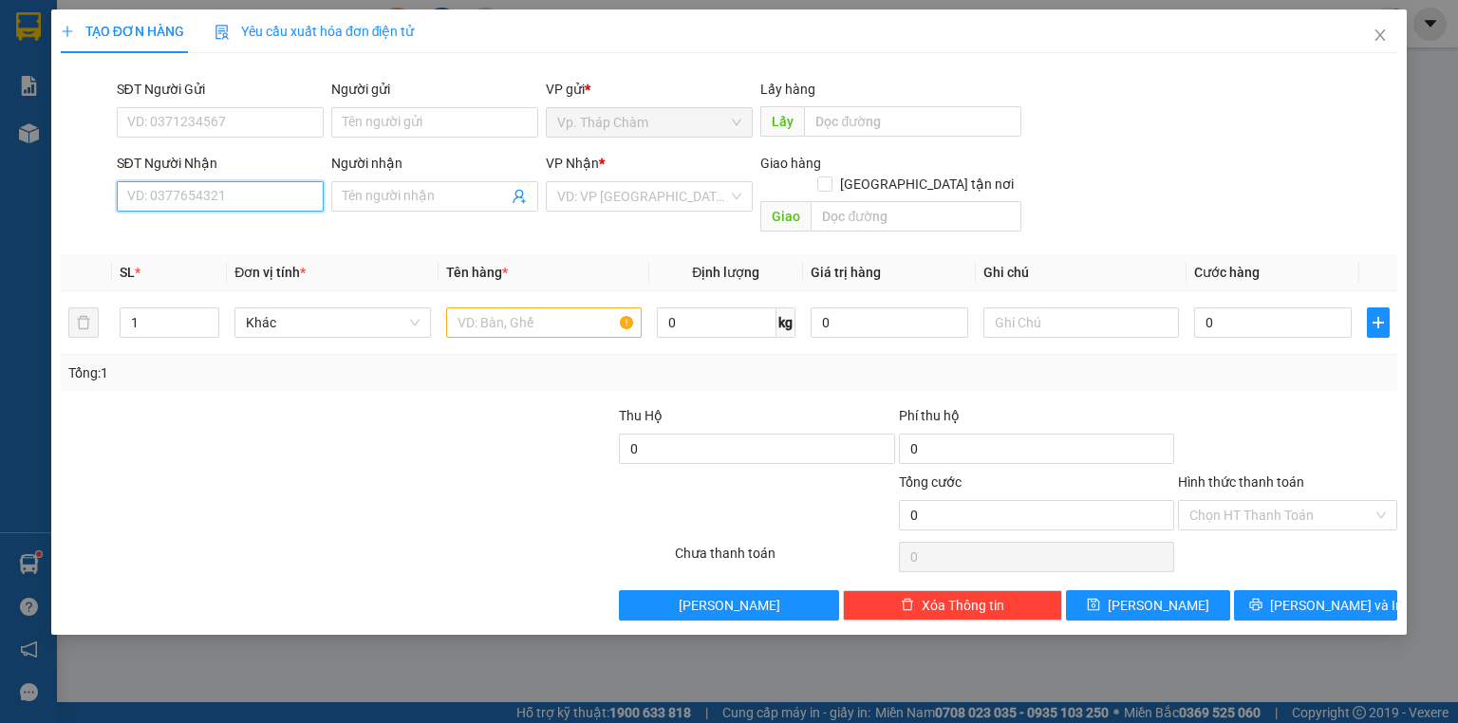
click at [290, 196] on input "SĐT Người Nhận" at bounding box center [220, 196] width 207 height 30
click at [186, 240] on div "0919024923 - DƯƠNG" at bounding box center [220, 234] width 184 height 21
type input "0919024923"
type input "DƯƠNG"
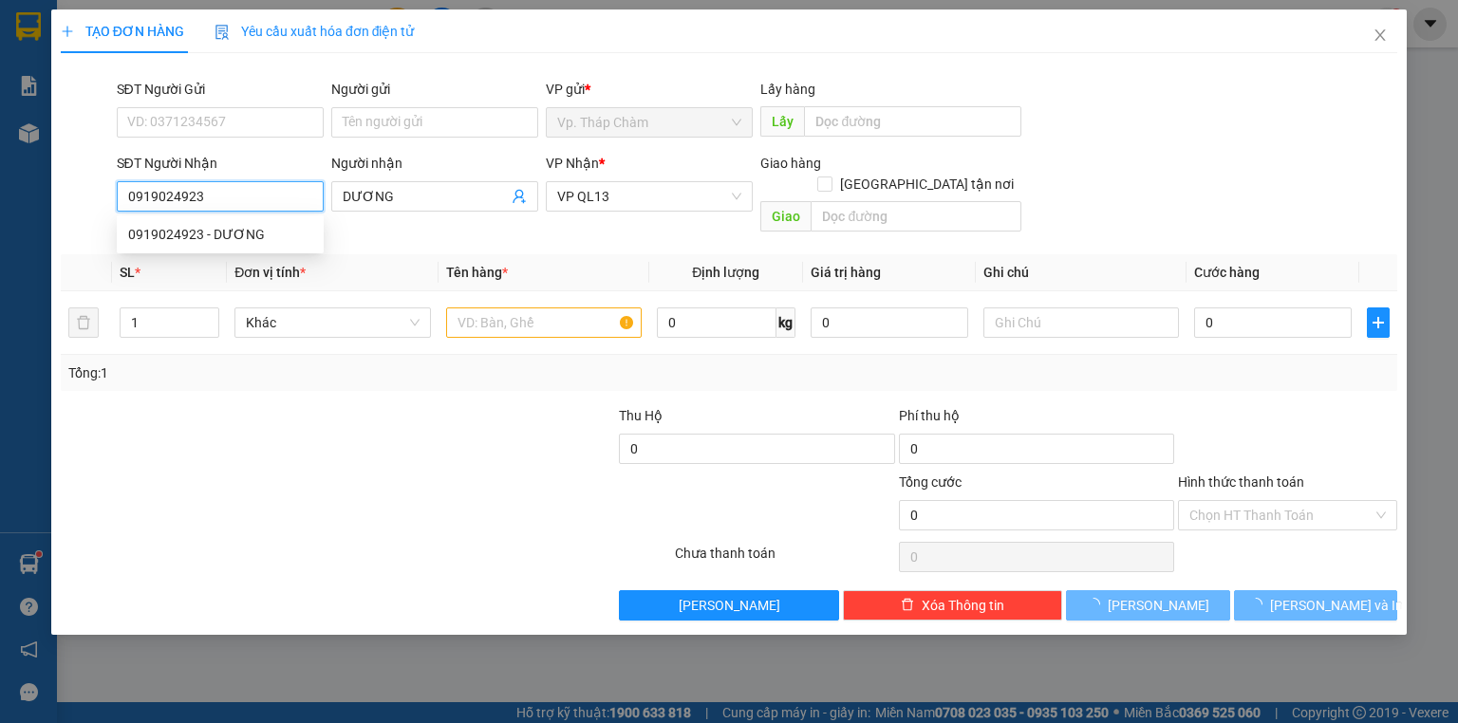
type input "120.000"
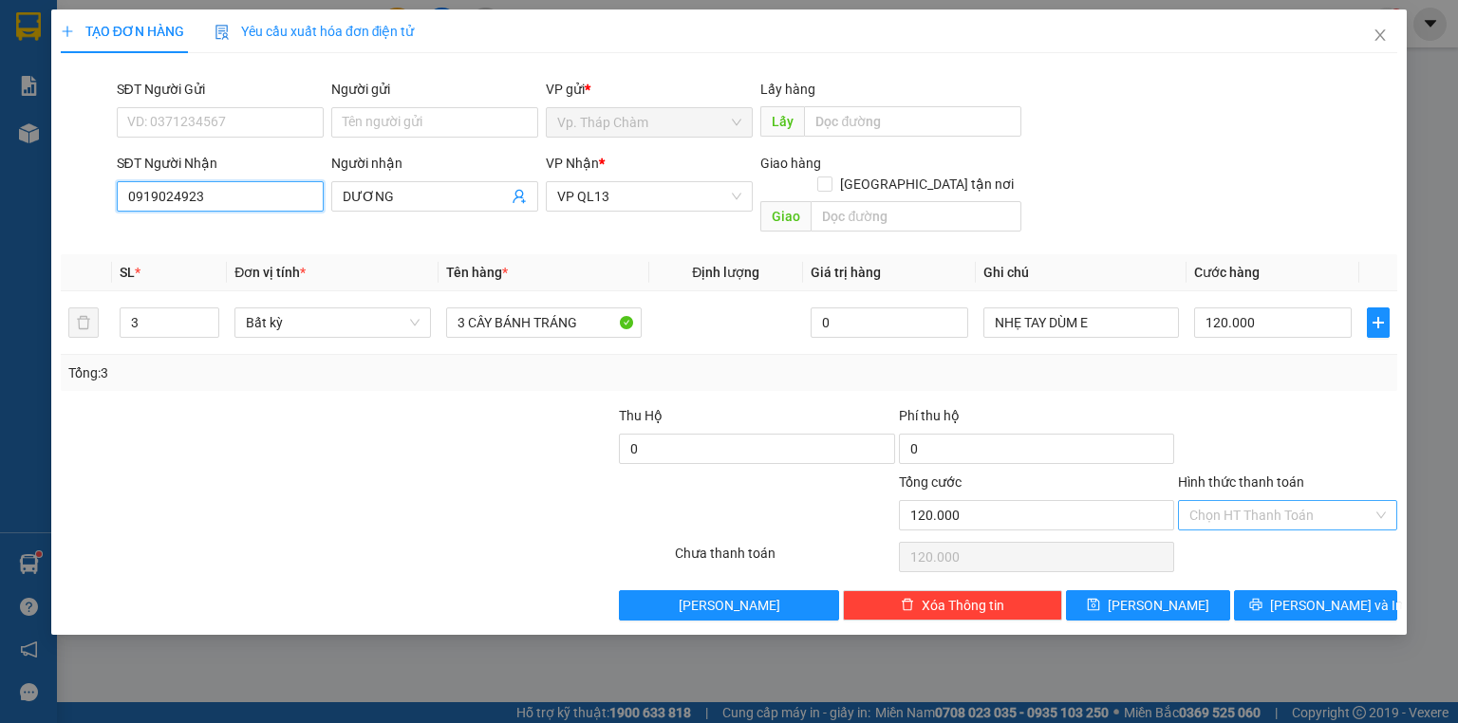
type input "0919024923"
click at [1278, 501] on input "Hình thức thanh toán" at bounding box center [1280, 515] width 183 height 28
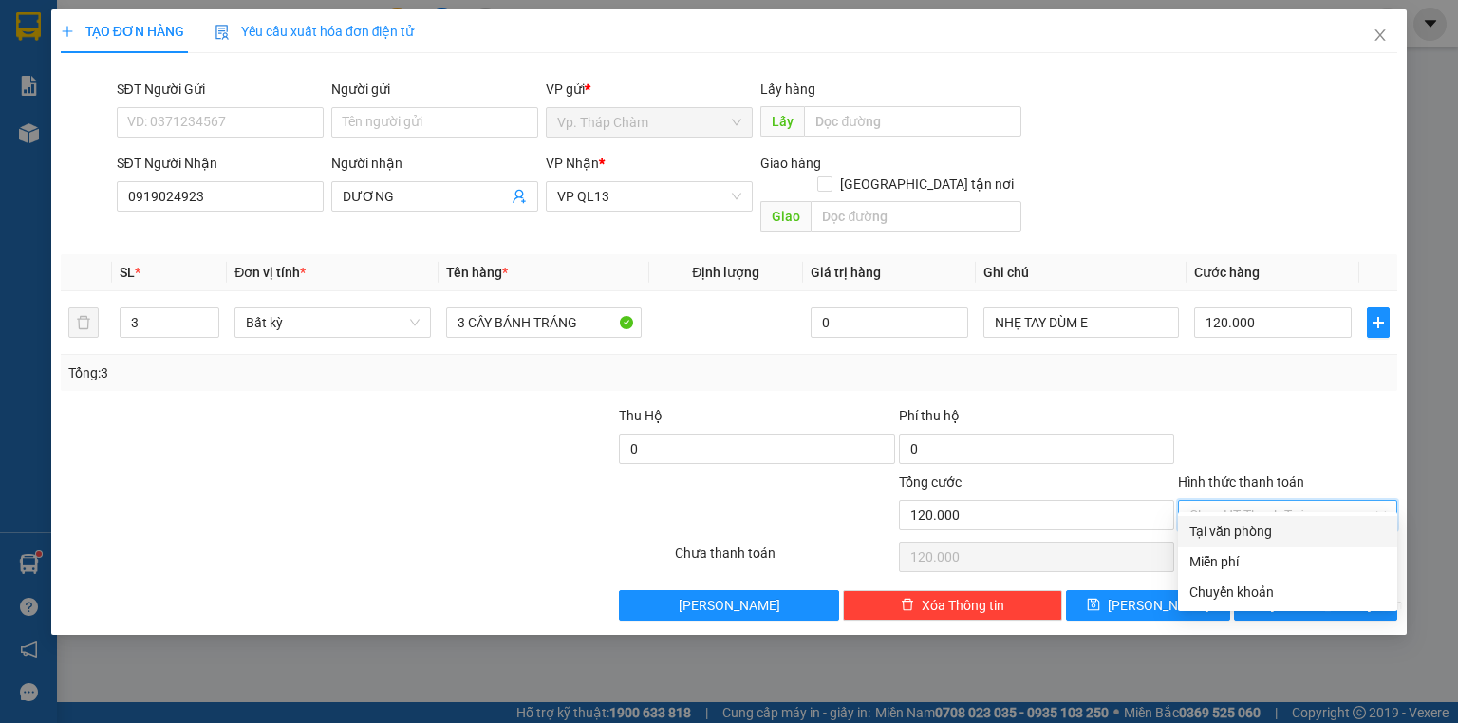
drag, startPoint x: 1268, startPoint y: 521, endPoint x: 1324, endPoint y: 568, distance: 72.8
click at [1268, 522] on div "Tại văn phòng" at bounding box center [1287, 531] width 196 height 21
type input "0"
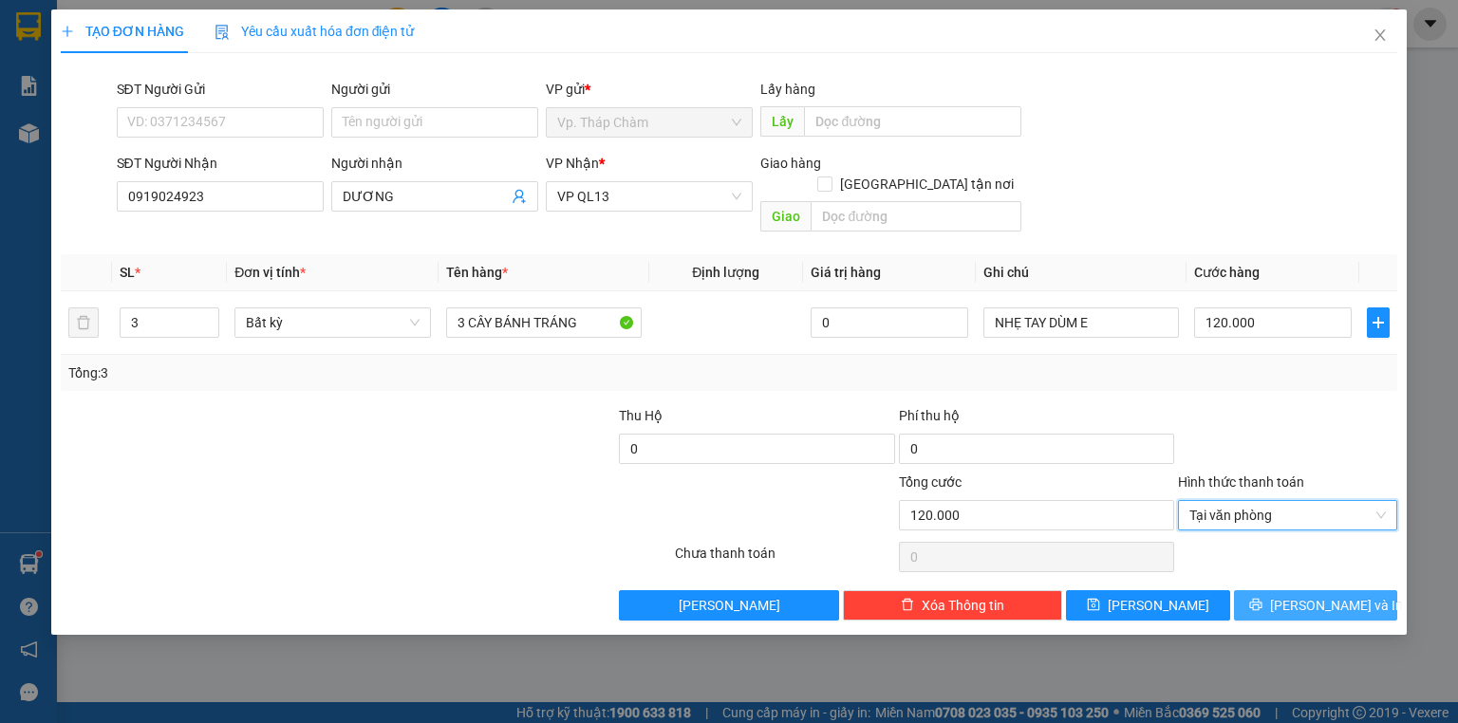
click at [1327, 595] on span "[PERSON_NAME] và In" at bounding box center [1336, 605] width 133 height 21
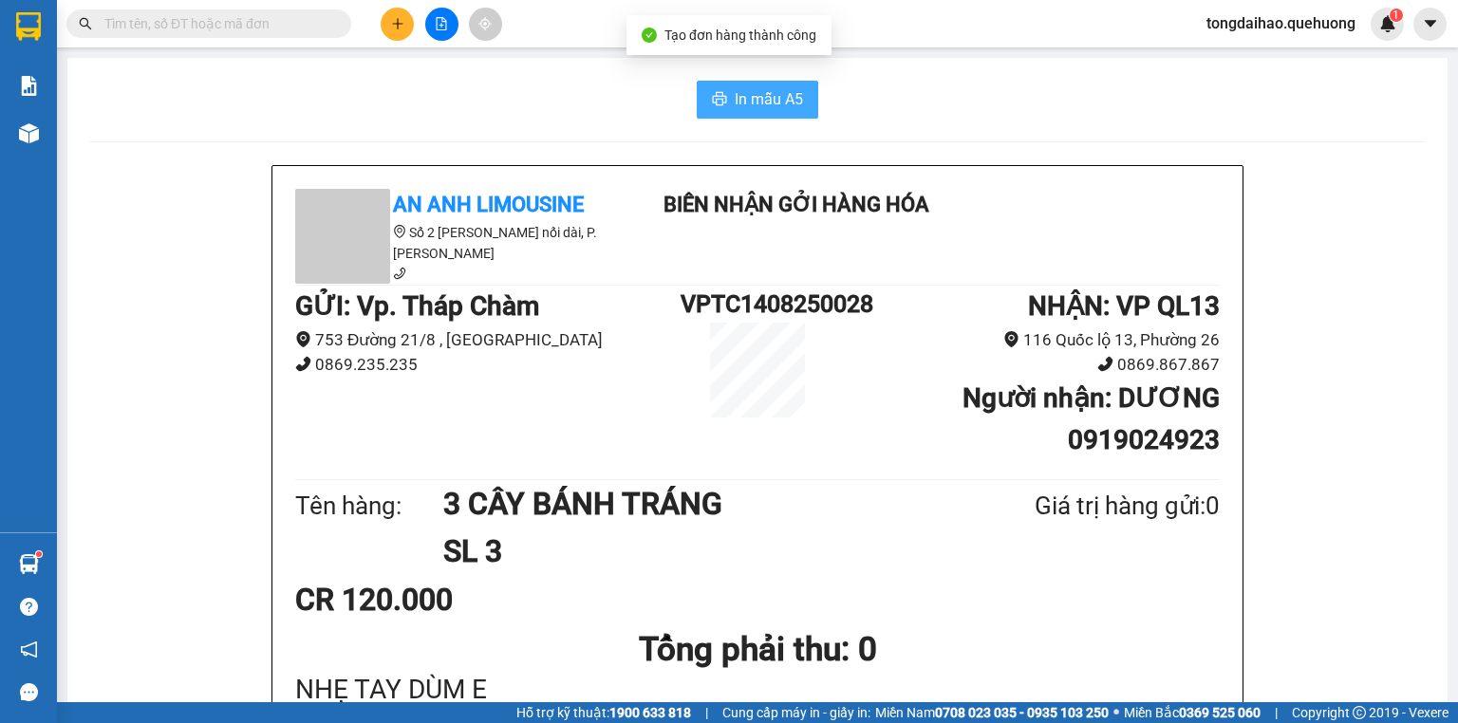
click at [782, 96] on span "In mẫu A5" at bounding box center [769, 99] width 68 height 24
click at [394, 19] on icon "plus" at bounding box center [397, 23] width 13 height 13
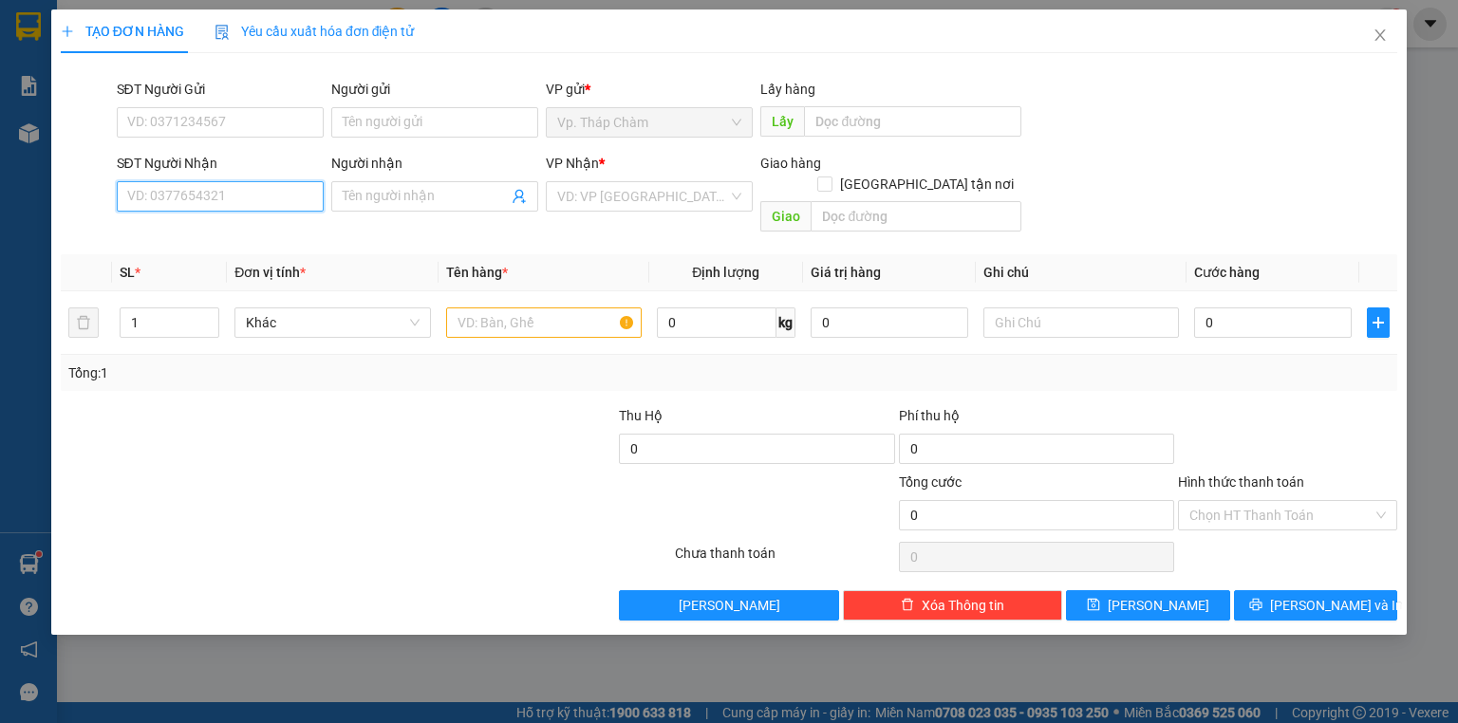
click at [281, 195] on input "SĐT Người Nhận" at bounding box center [220, 196] width 207 height 30
click at [258, 220] on div "0919224151 - HIỀN" at bounding box center [220, 234] width 207 height 30
type input "0919224151"
type input "HIỀN"
click at [258, 220] on div "0919224151 - HIỀN" at bounding box center [220, 234] width 207 height 30
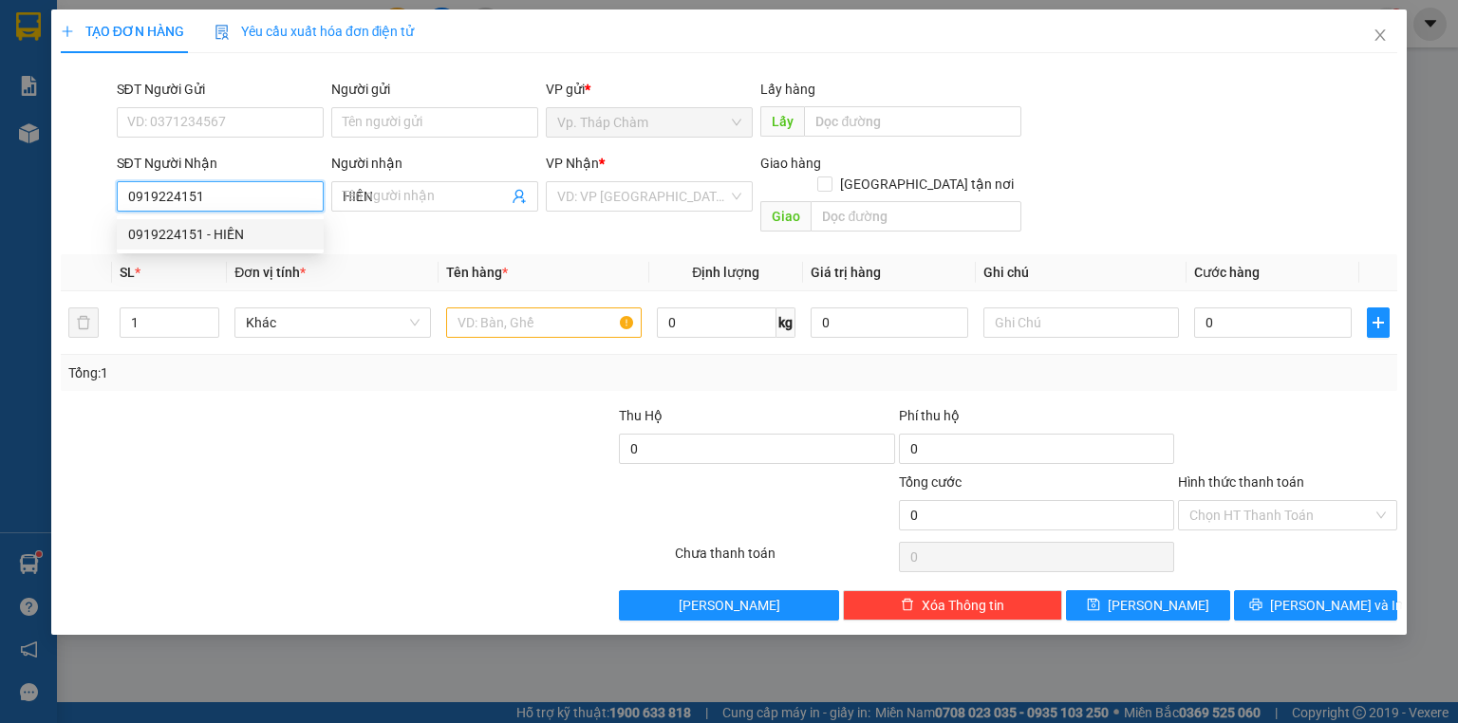
type input "40.000"
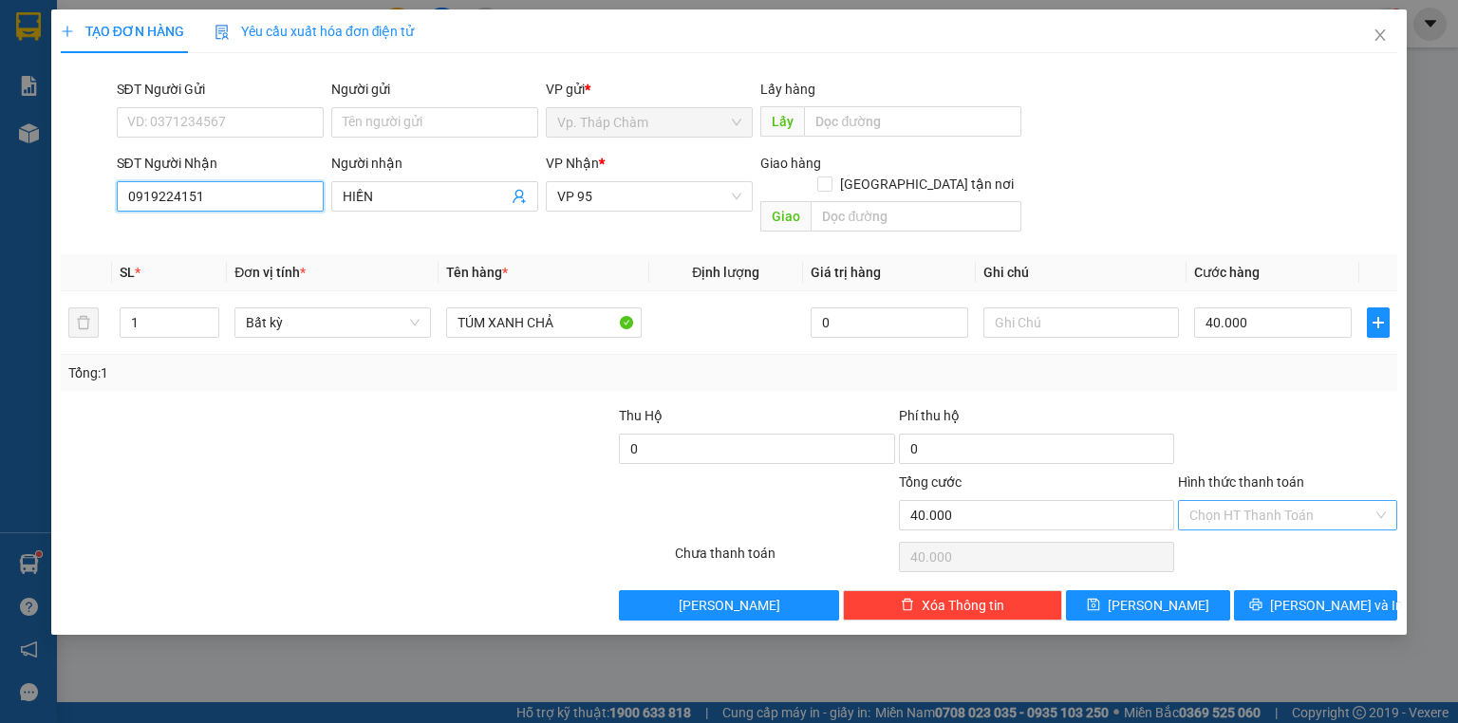
type input "0919224151"
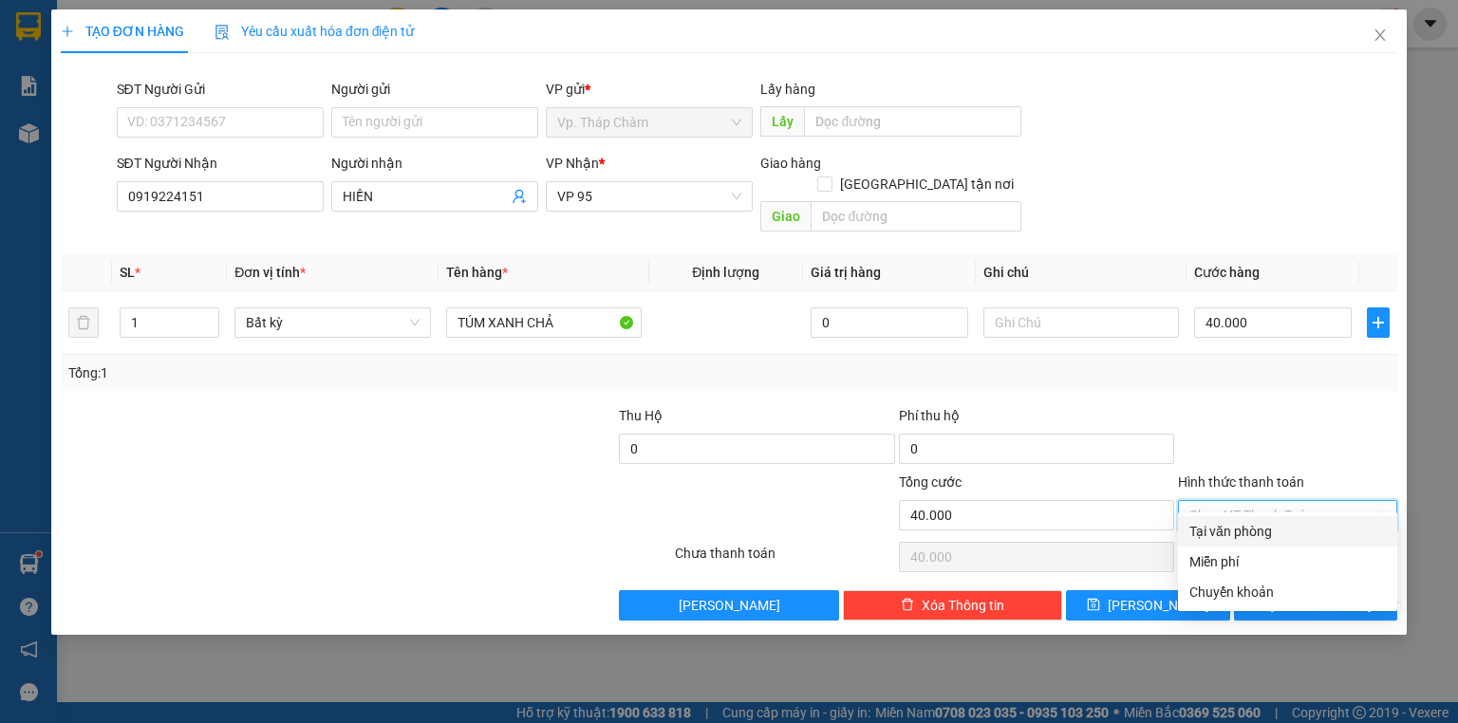
click at [1269, 501] on input "Hình thức thanh toán" at bounding box center [1280, 515] width 183 height 28
click at [1272, 531] on div "Tại văn phòng" at bounding box center [1287, 531] width 196 height 21
type input "0"
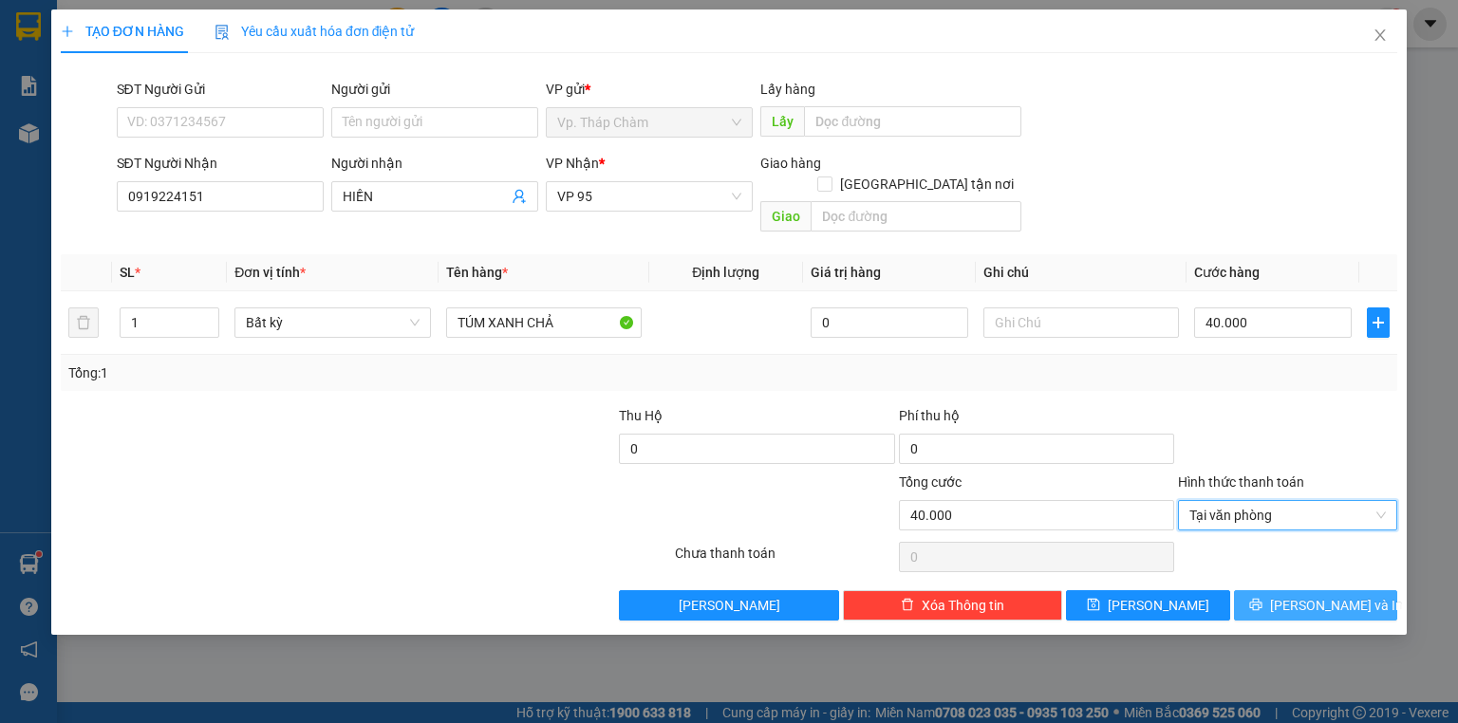
click at [1262, 590] on button "[PERSON_NAME] và In" at bounding box center [1316, 605] width 164 height 30
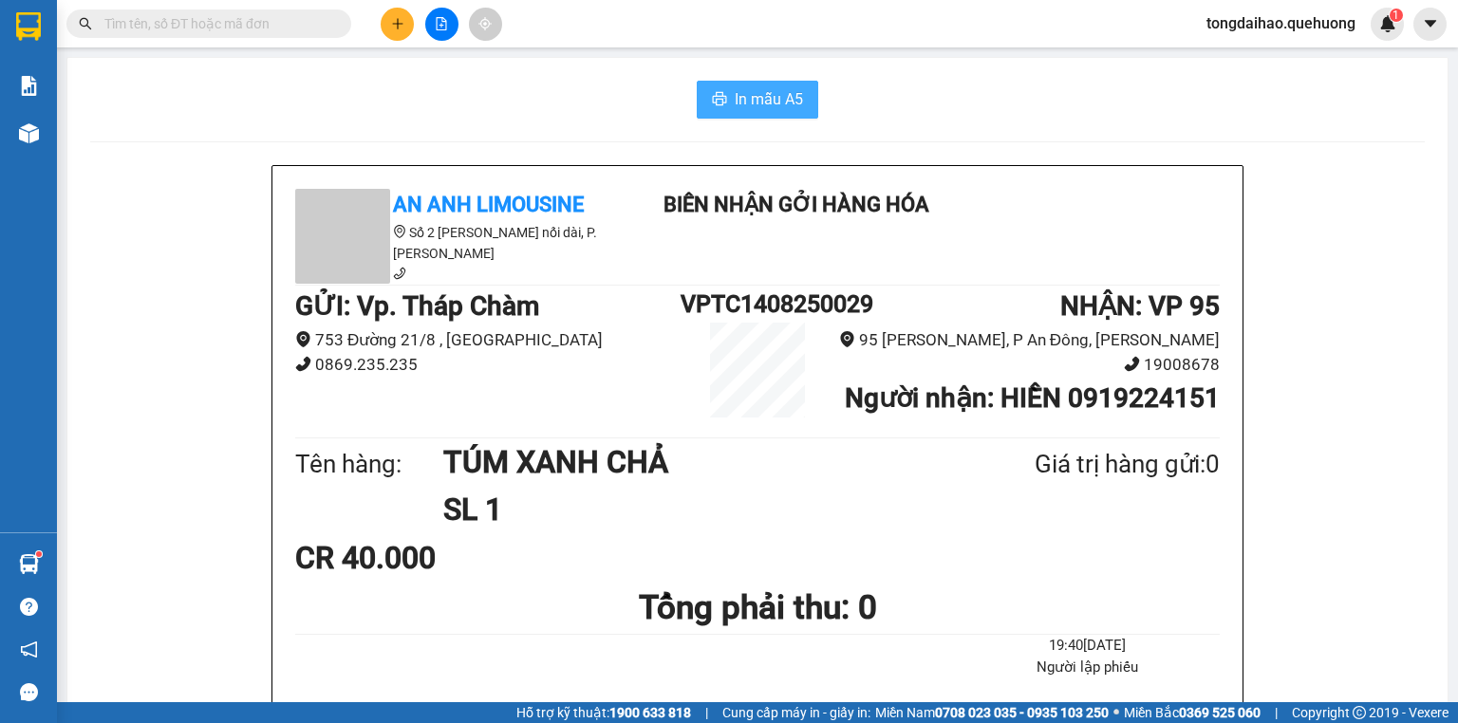
click at [713, 98] on icon "printer" at bounding box center [720, 98] width 14 height 13
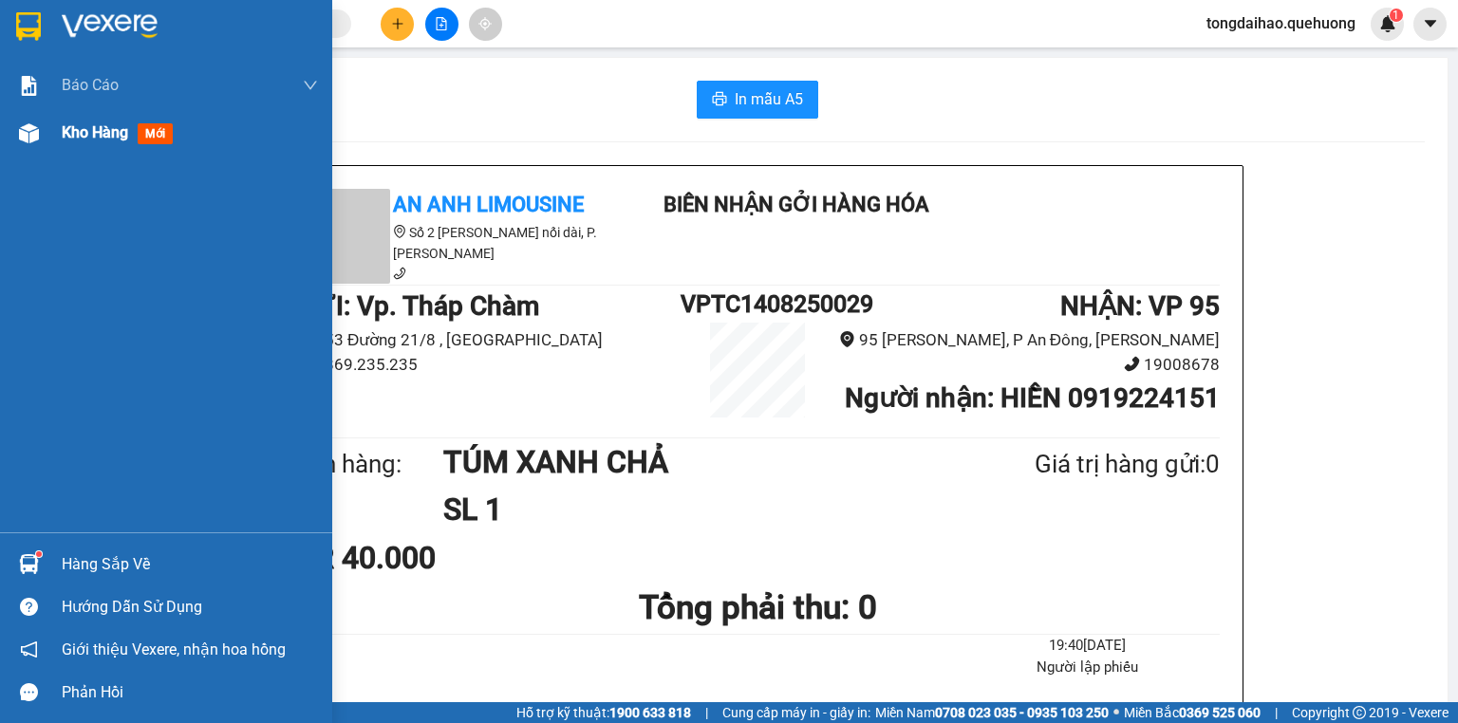
click at [23, 121] on div at bounding box center [28, 133] width 33 height 33
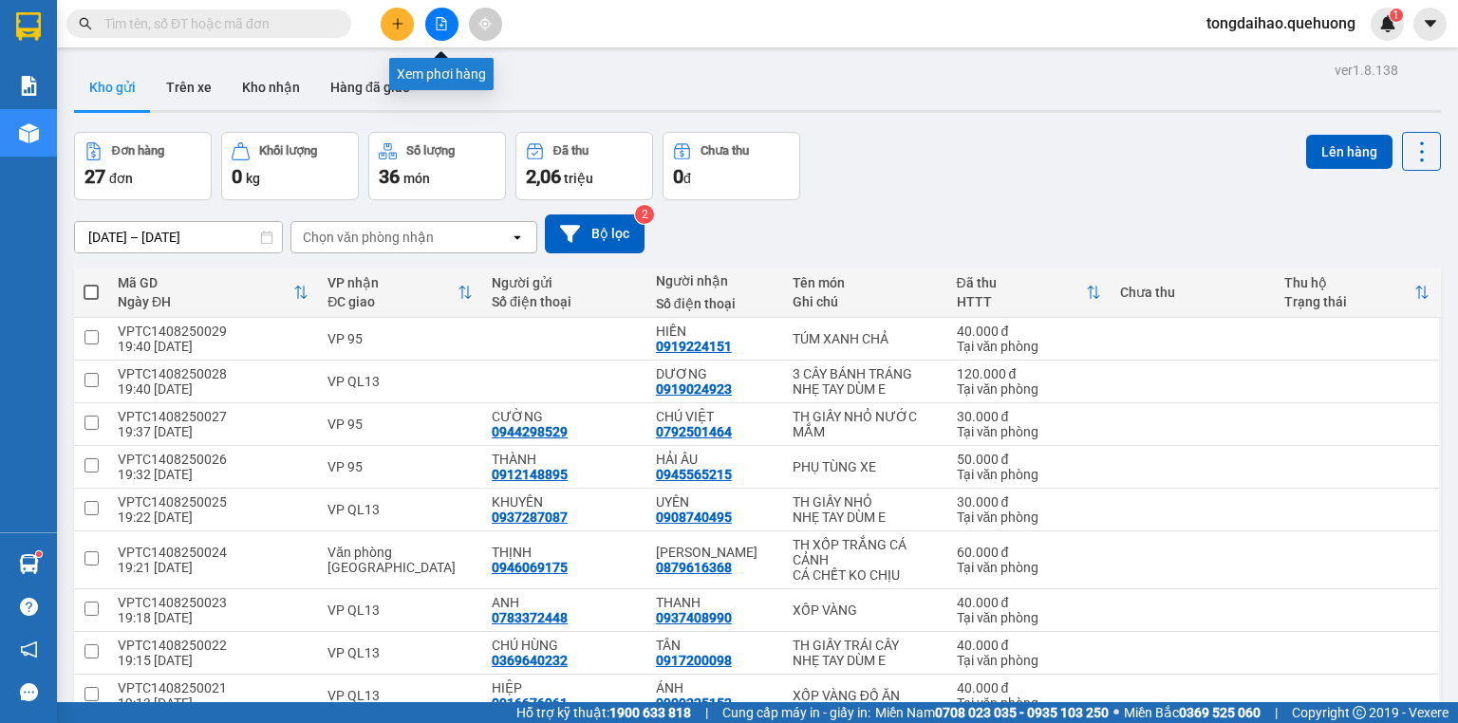
click at [440, 30] on button at bounding box center [441, 24] width 33 height 33
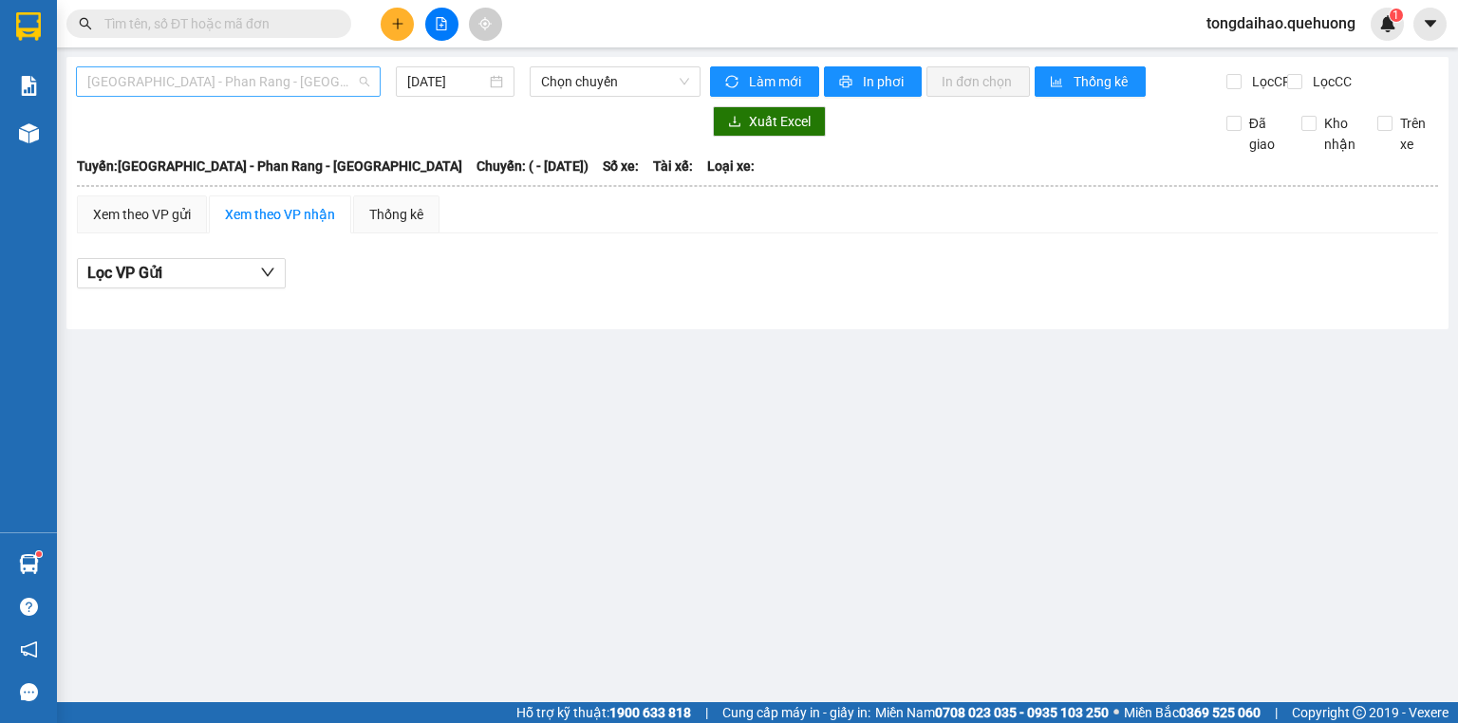
click at [281, 82] on span "Sài Gòn - Phan Rang - Ninh Sơn" at bounding box center [228, 81] width 282 height 28
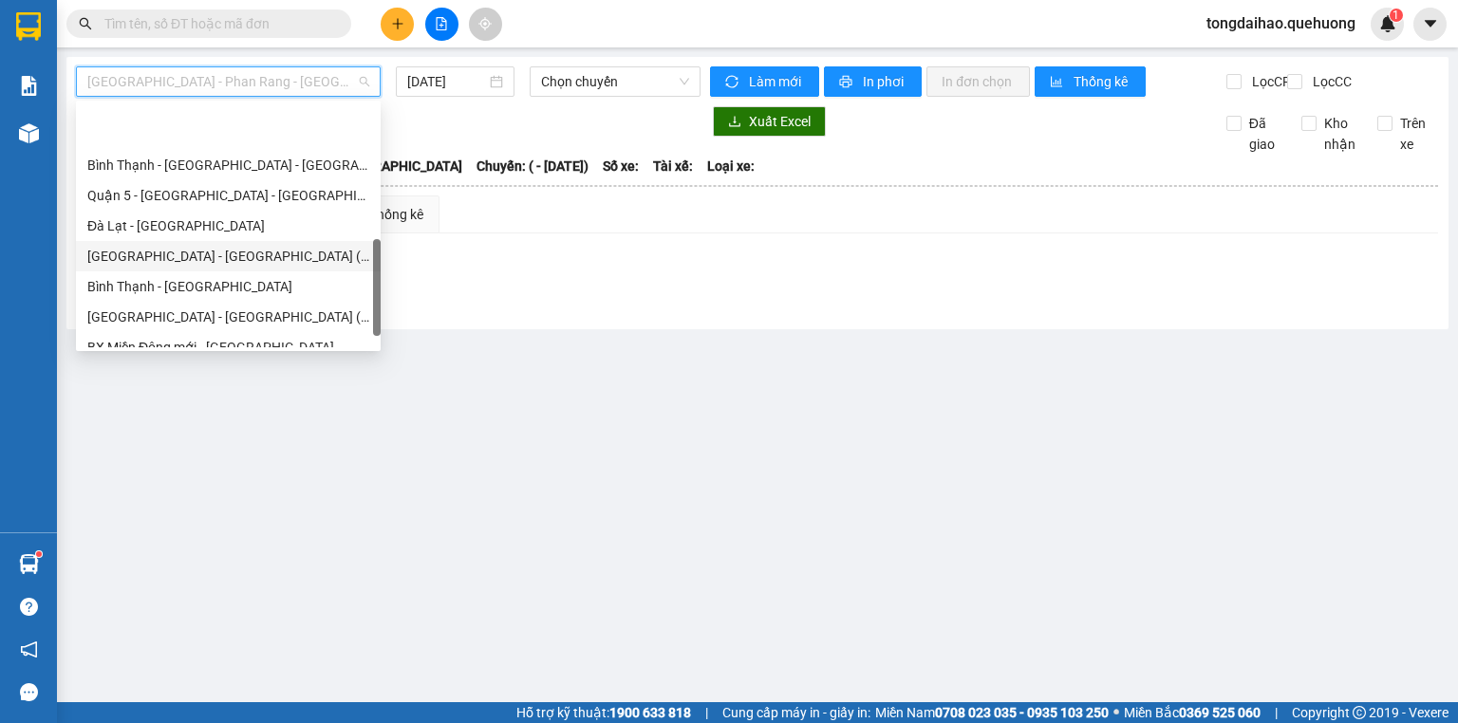
scroll to position [516, 0]
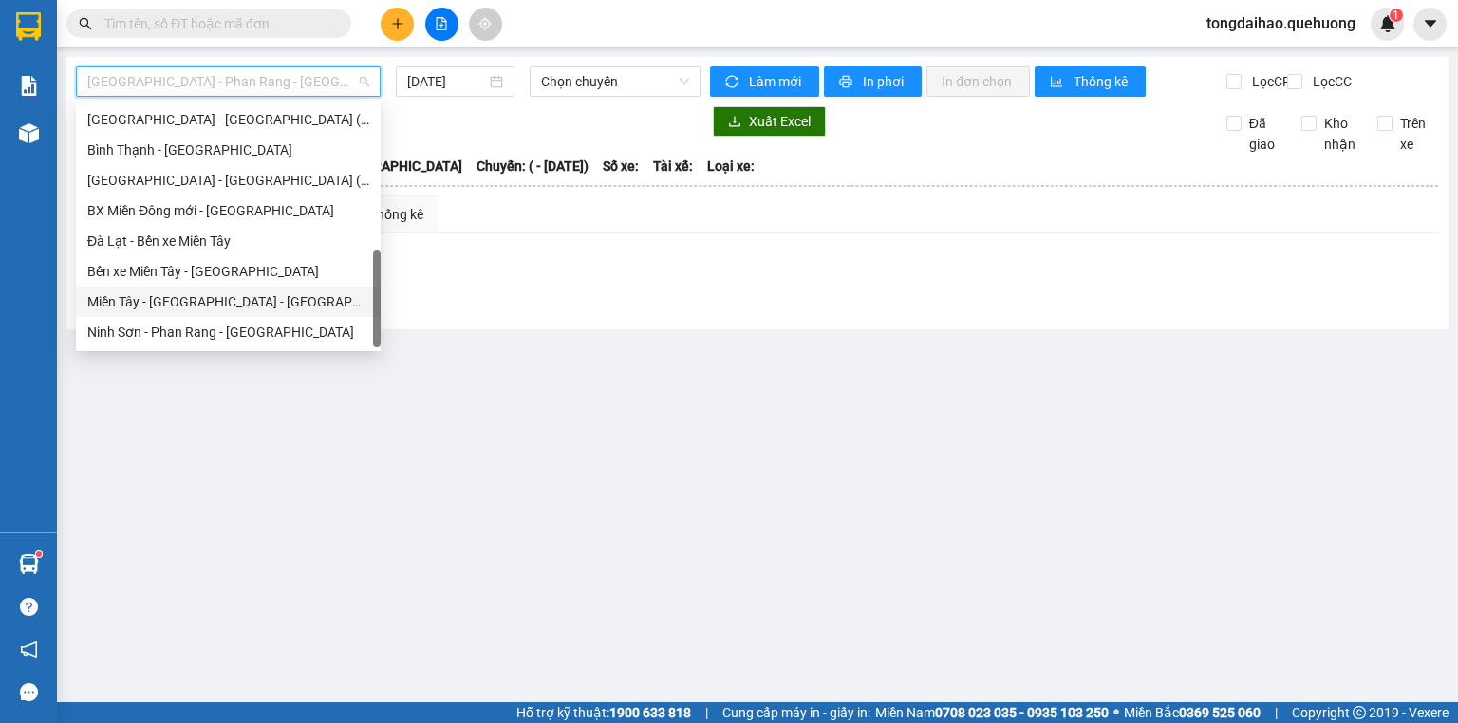
click at [197, 306] on div "Miền Tây - Phan Rang - Ninh Sơn" at bounding box center [228, 301] width 282 height 21
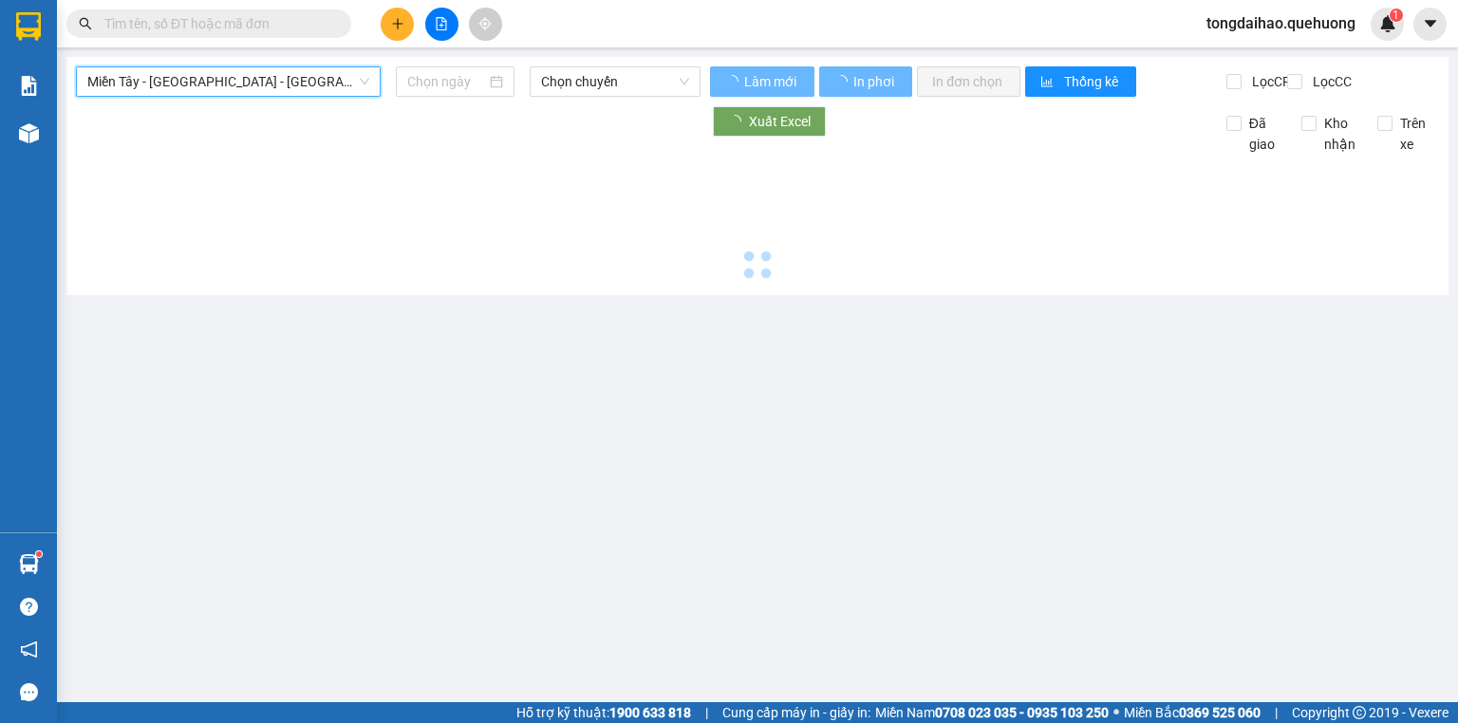
type input "14/08/2025"
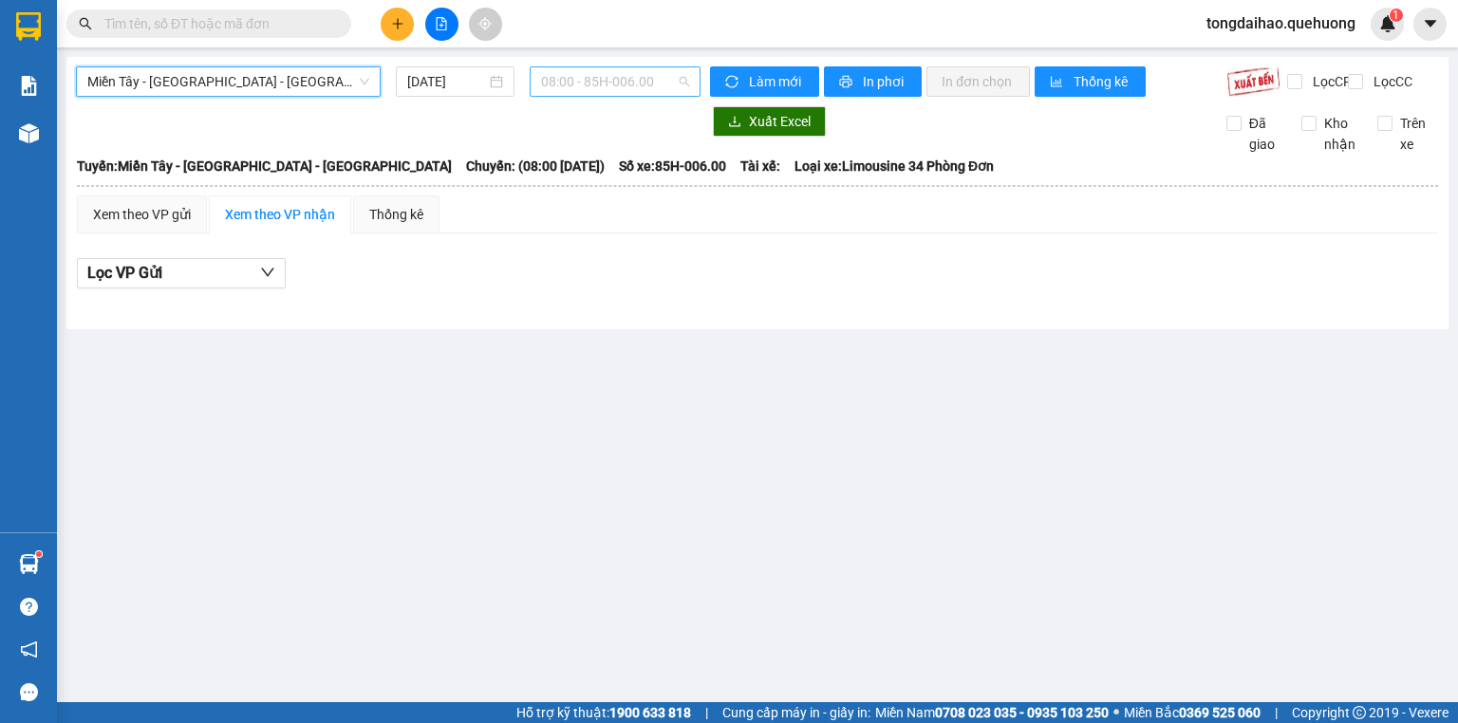
click at [585, 79] on span "08:00 - 85H-006.00" at bounding box center [615, 81] width 149 height 28
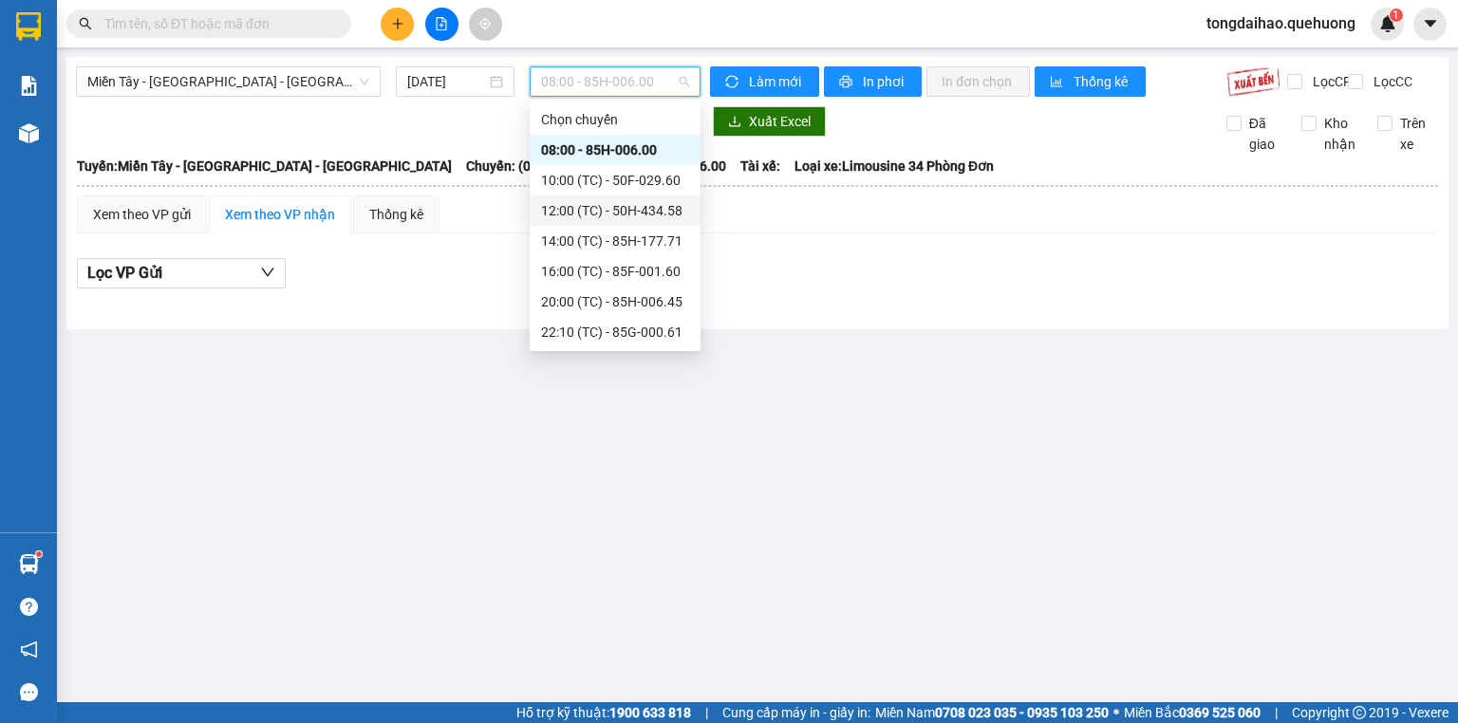
click at [586, 214] on div "12:00 (TC) - 50H-434.58" at bounding box center [615, 210] width 148 height 21
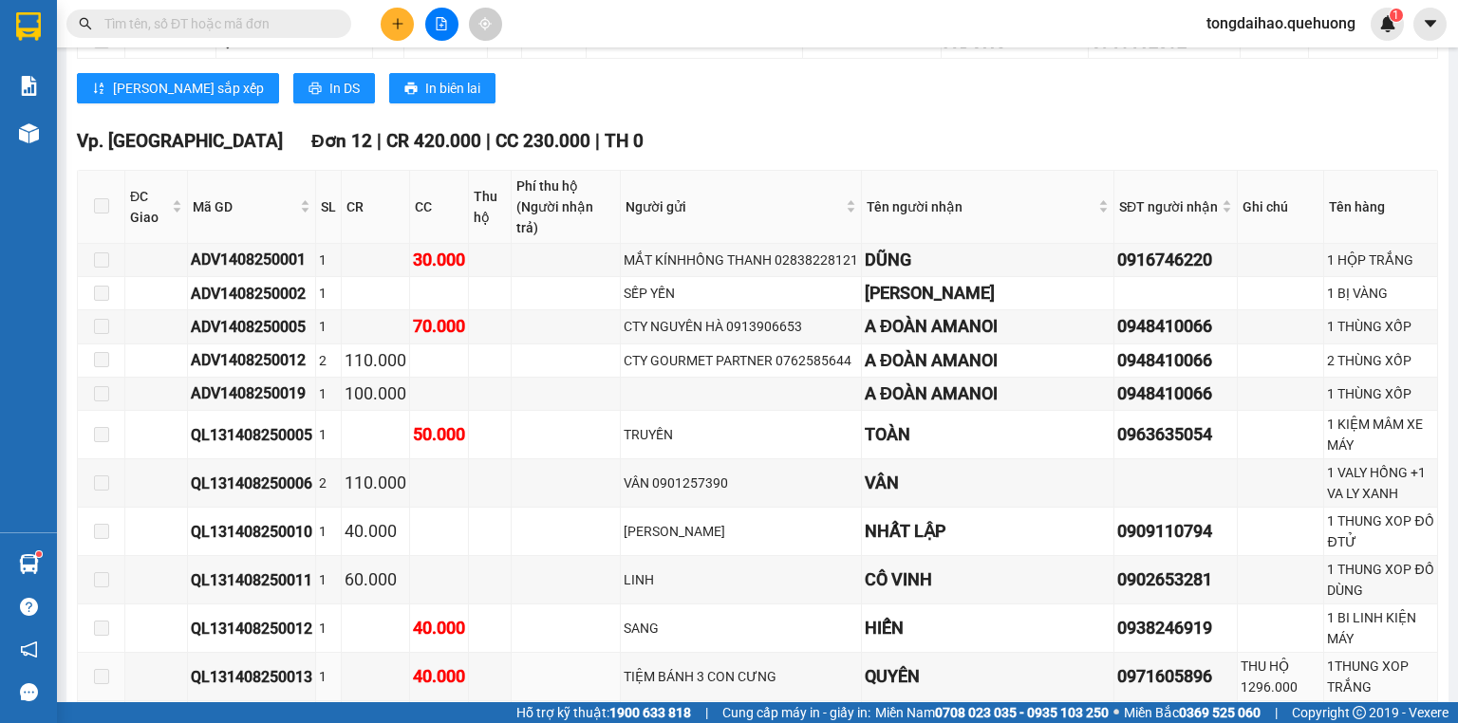
scroll to position [706, 0]
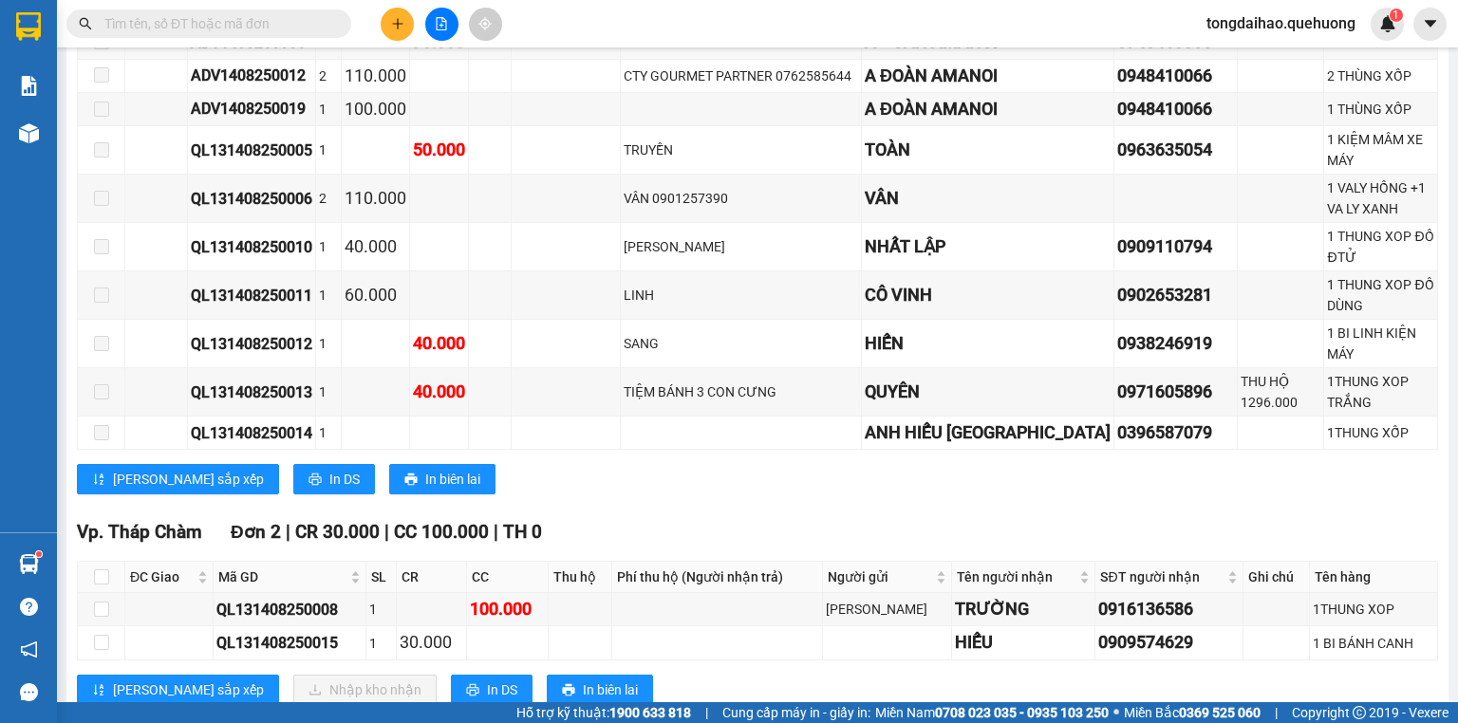
click at [807, 464] on div "Lưu sắp xếp In DS In biên lai" at bounding box center [757, 479] width 1361 height 30
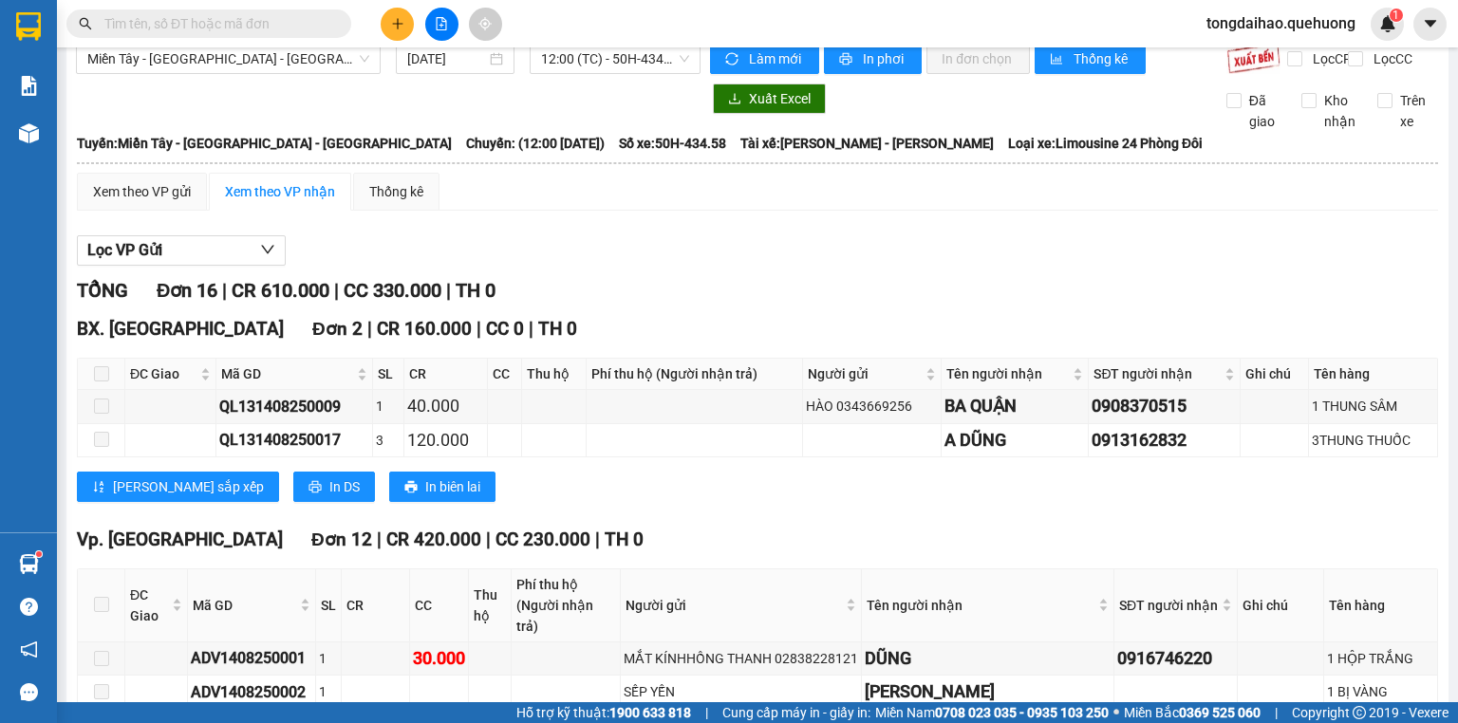
scroll to position [0, 0]
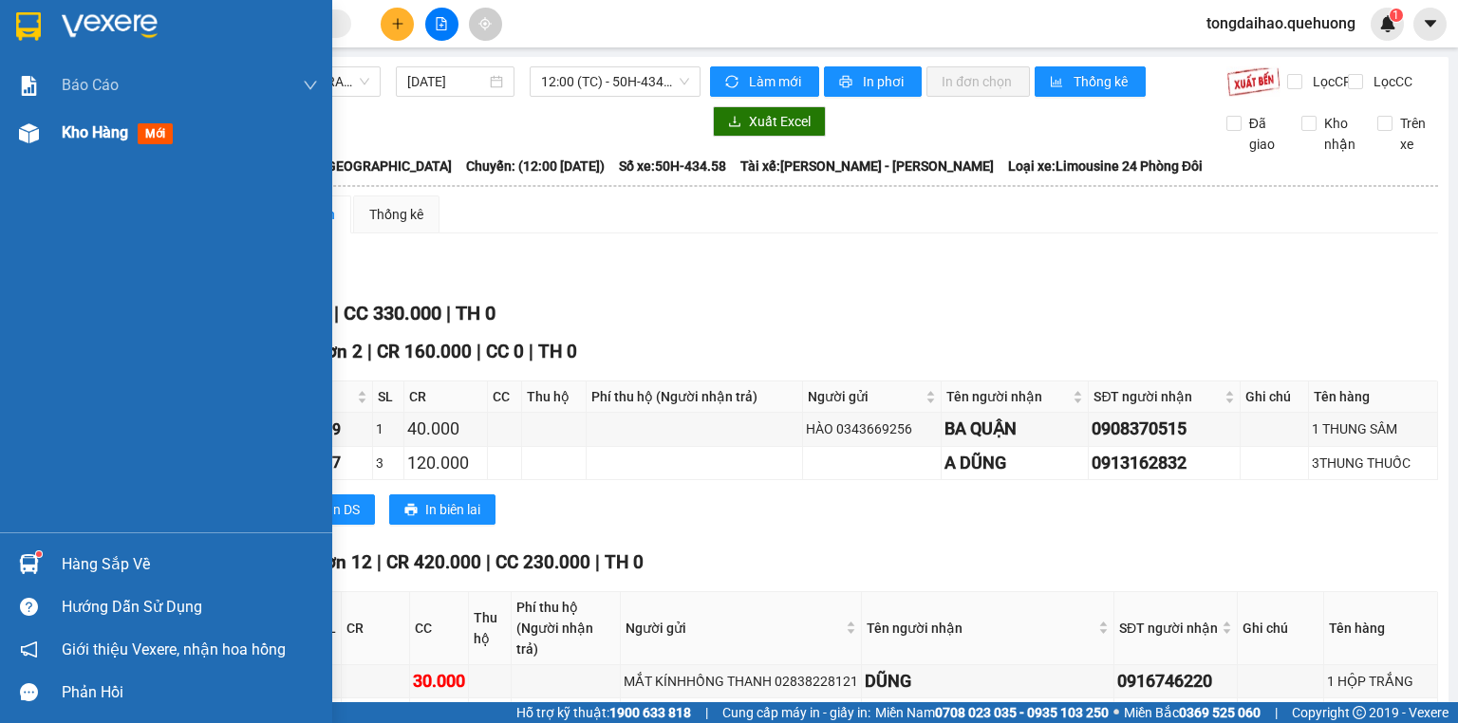
click at [72, 132] on span "Kho hàng" at bounding box center [95, 132] width 66 height 18
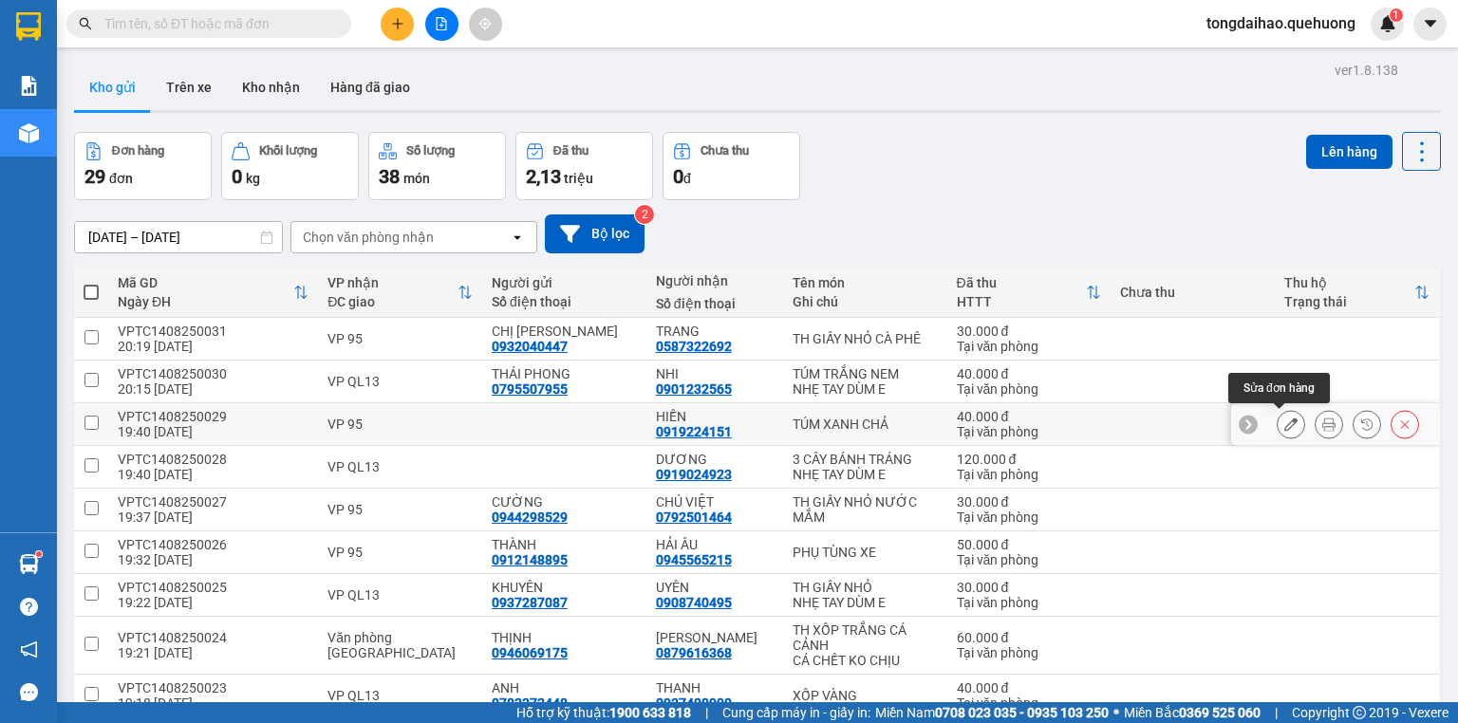
click at [1277, 420] on button at bounding box center [1290, 424] width 27 height 33
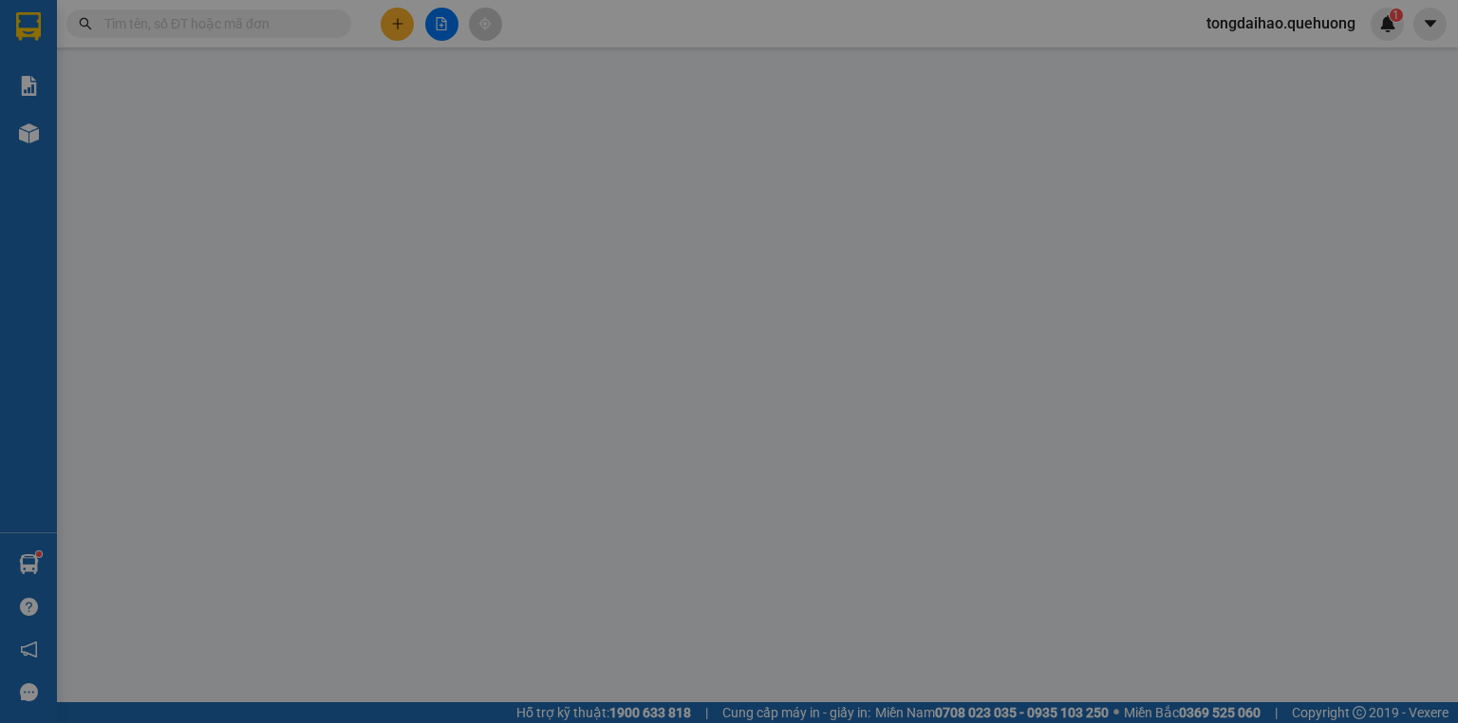
type input "0919224151"
type input "40.000"
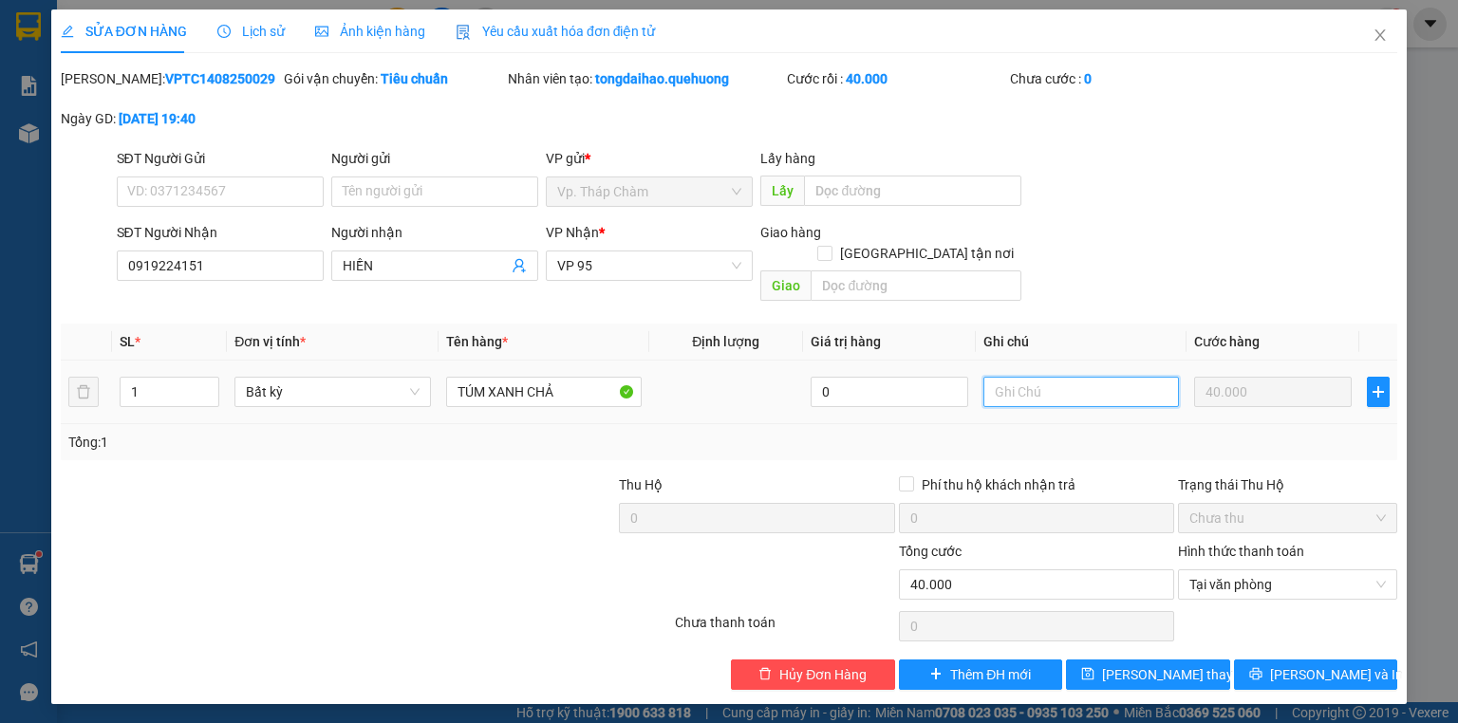
click at [1016, 378] on input "text" at bounding box center [1081, 392] width 196 height 30
type input "D"
type input "ĐỢT SAU BÙ 10K ,"
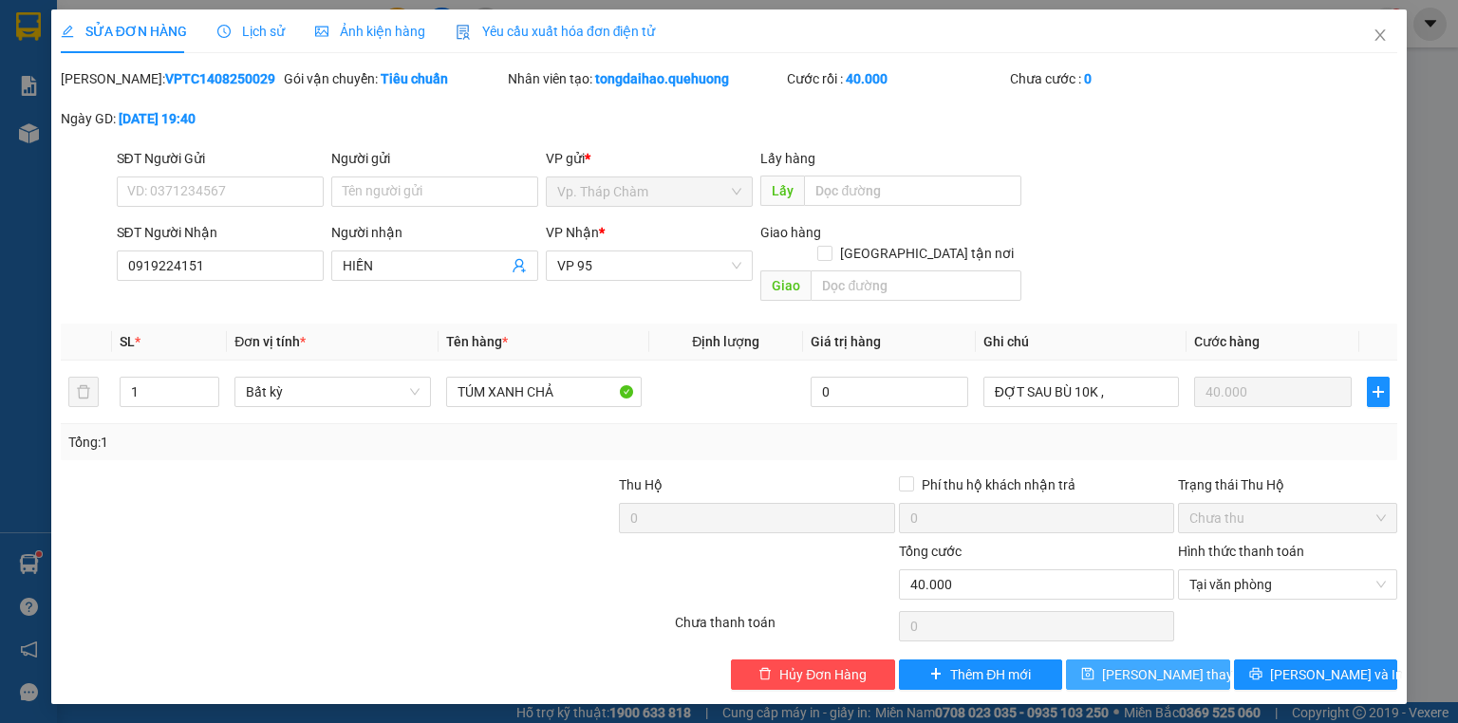
click at [1196, 660] on button "Lưu thay đổi" at bounding box center [1148, 675] width 164 height 30
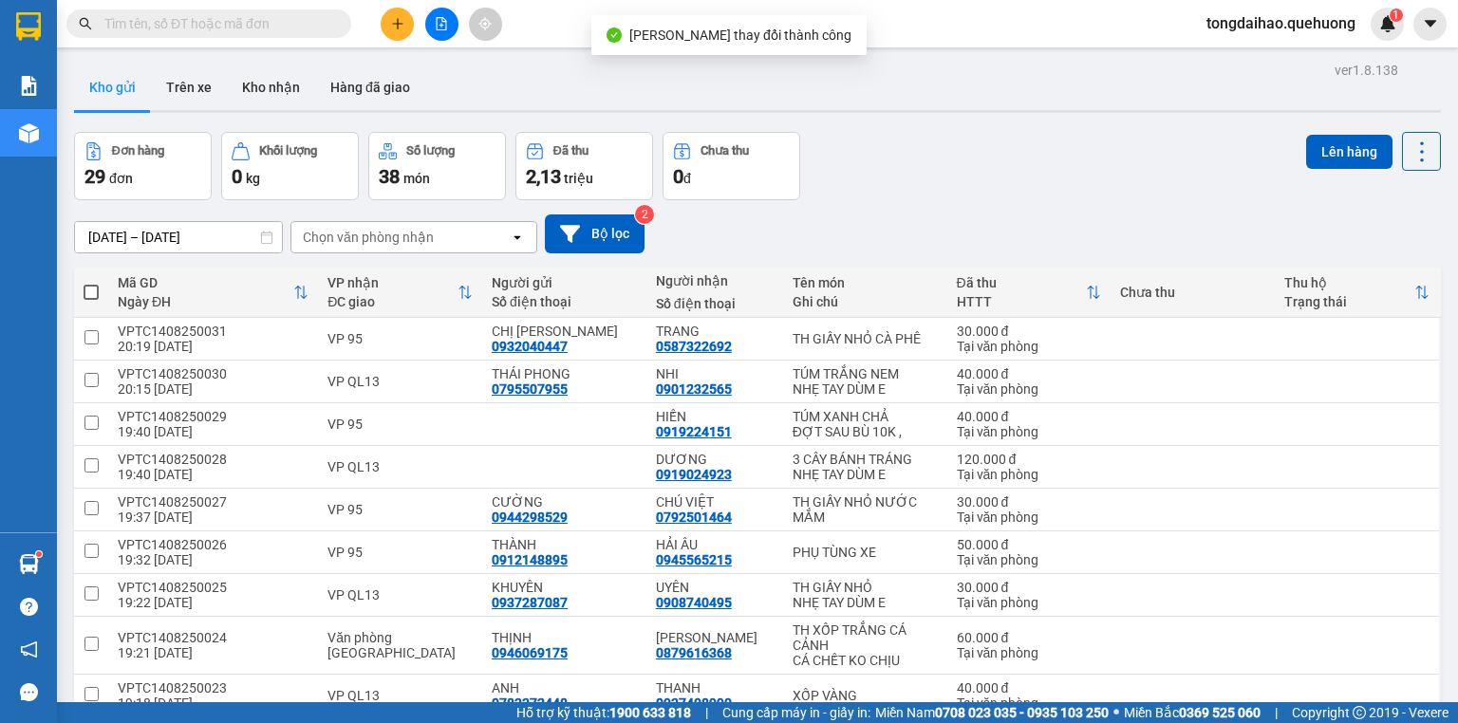
click at [914, 163] on div "Đơn hàng 29 đơn Khối lượng 0 kg Số lượng 38 món Đã thu 2,13 triệu Chưa thu 0 đ …" at bounding box center [757, 166] width 1367 height 68
